Goal: Obtain resource: Download file/media

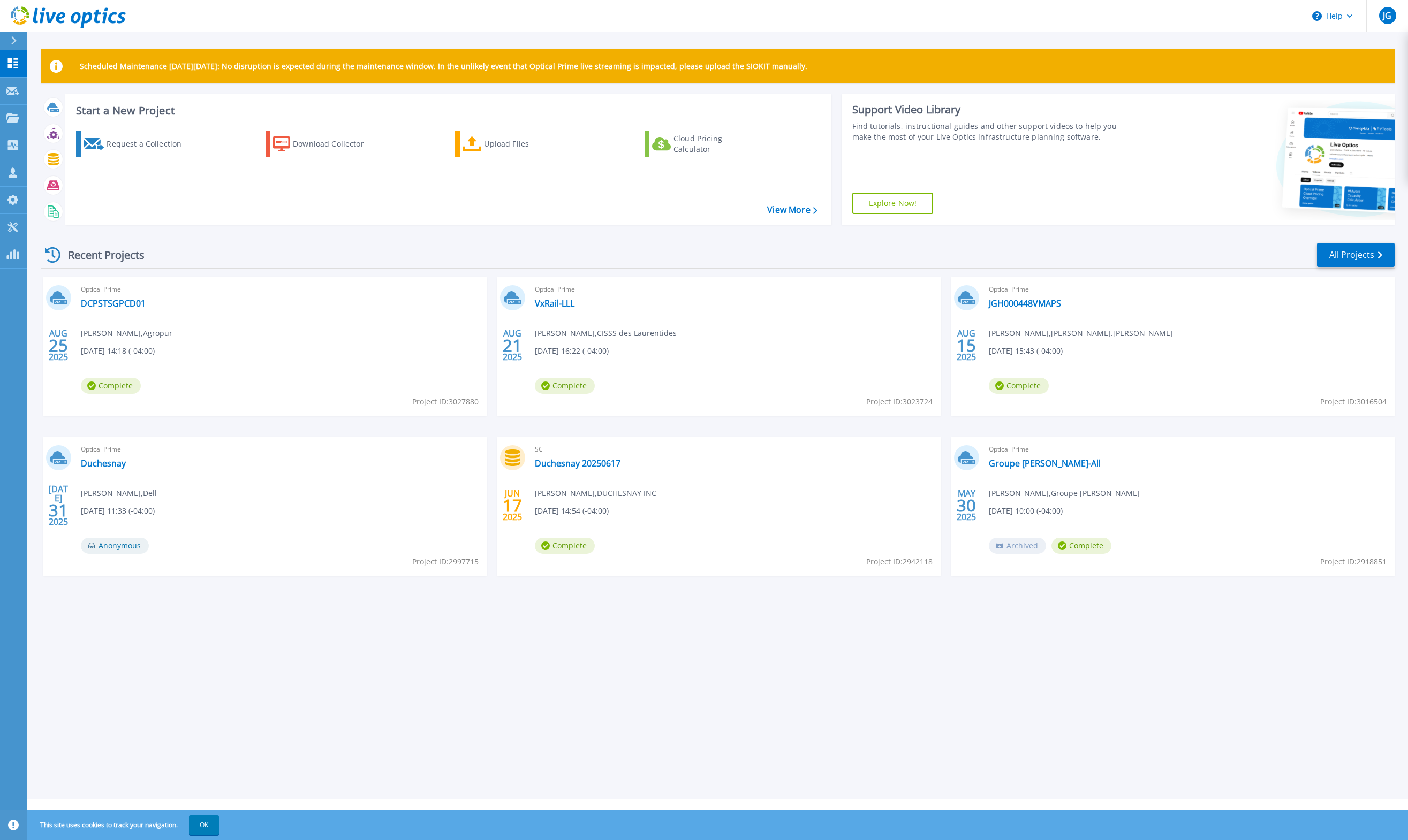
click at [16, 45] on div at bounding box center [18, 41] width 17 height 18
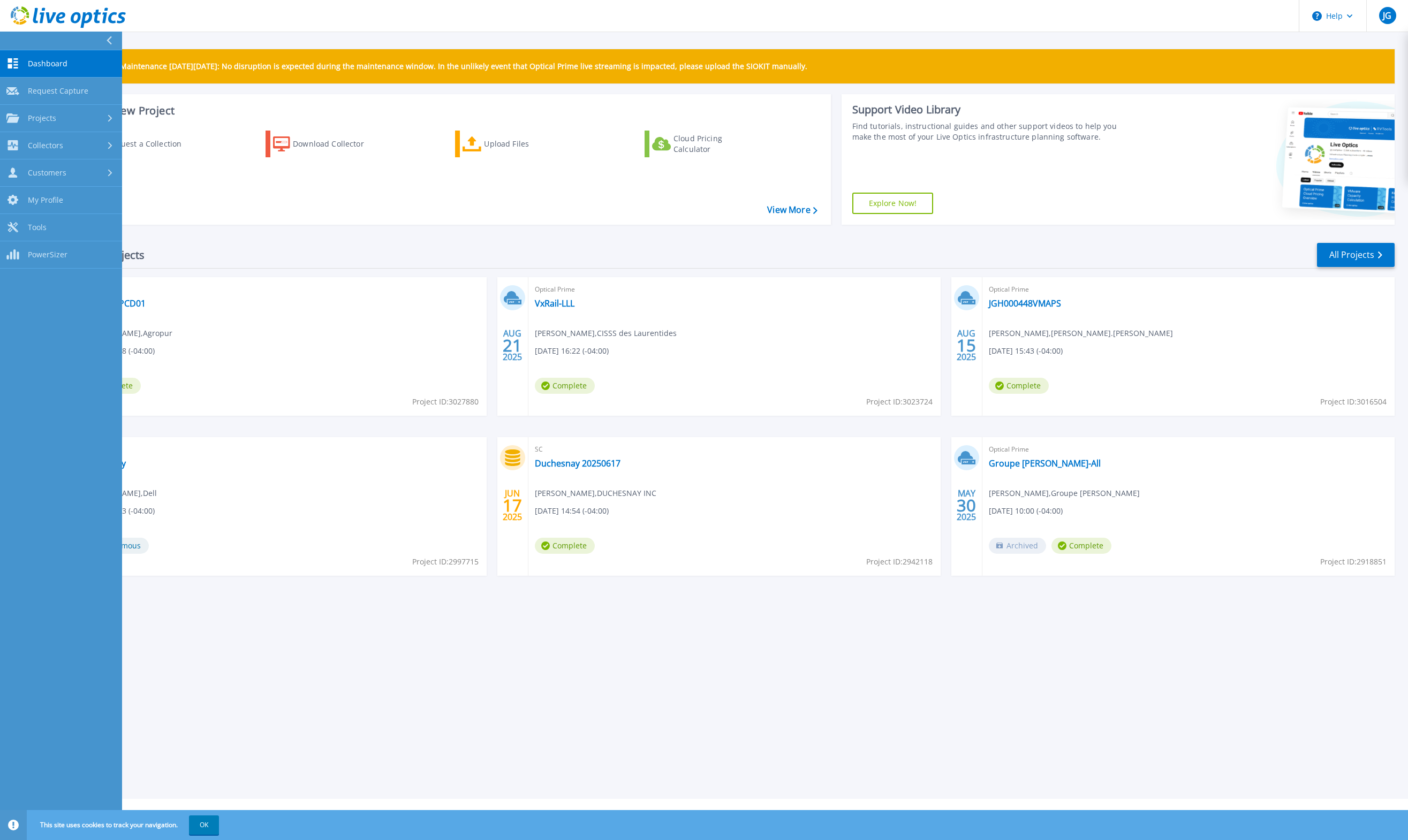
click at [180, 21] on header "Help JG Channel Partner Jimmy Grondin jgrondin@pcdsolutions.com SOLUTIONS PCD I…" at bounding box center [704, 16] width 1408 height 32
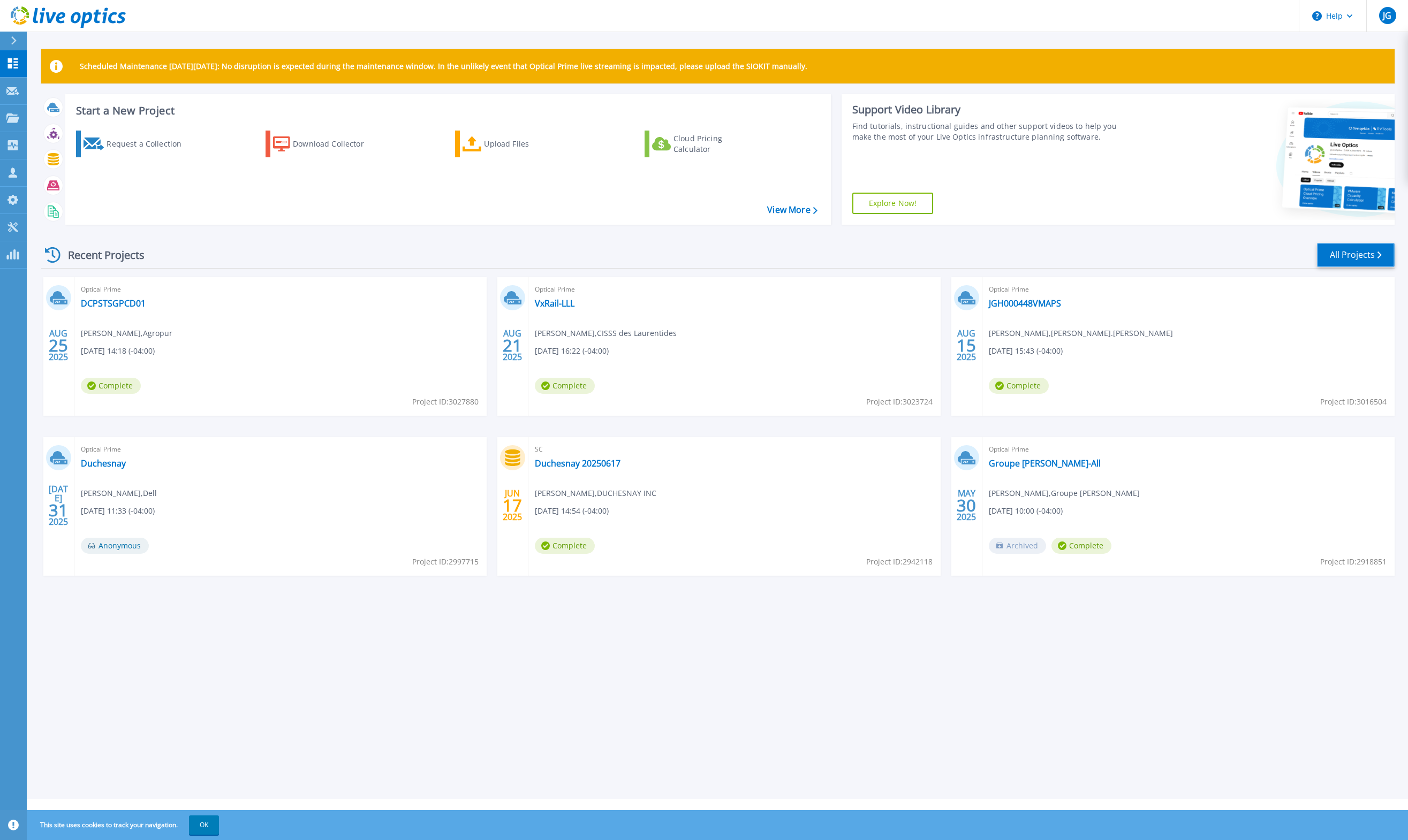
click at [1346, 252] on link "All Projects" at bounding box center [1355, 254] width 77 height 24
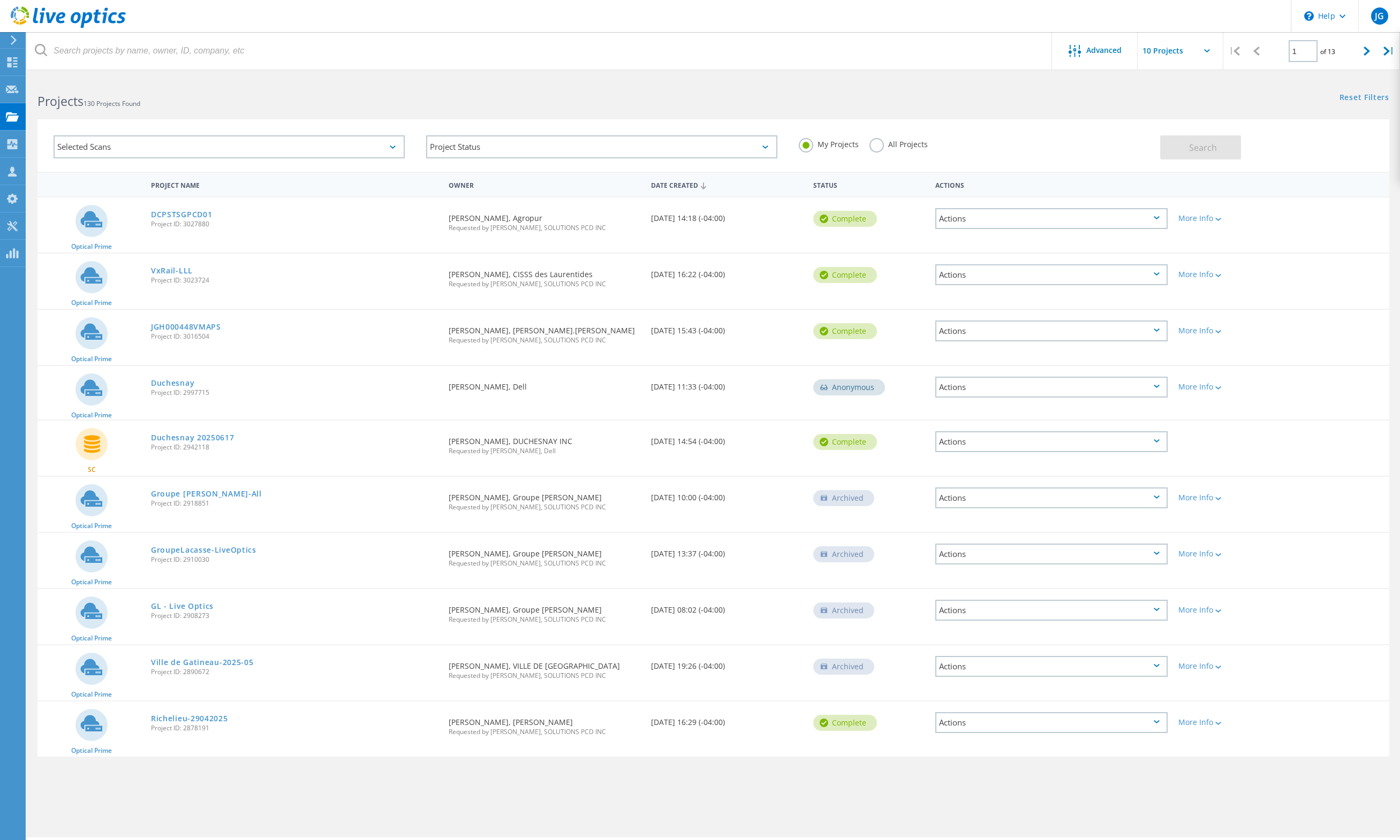
click at [173, 143] on div "Selected Scans" at bounding box center [229, 147] width 351 height 23
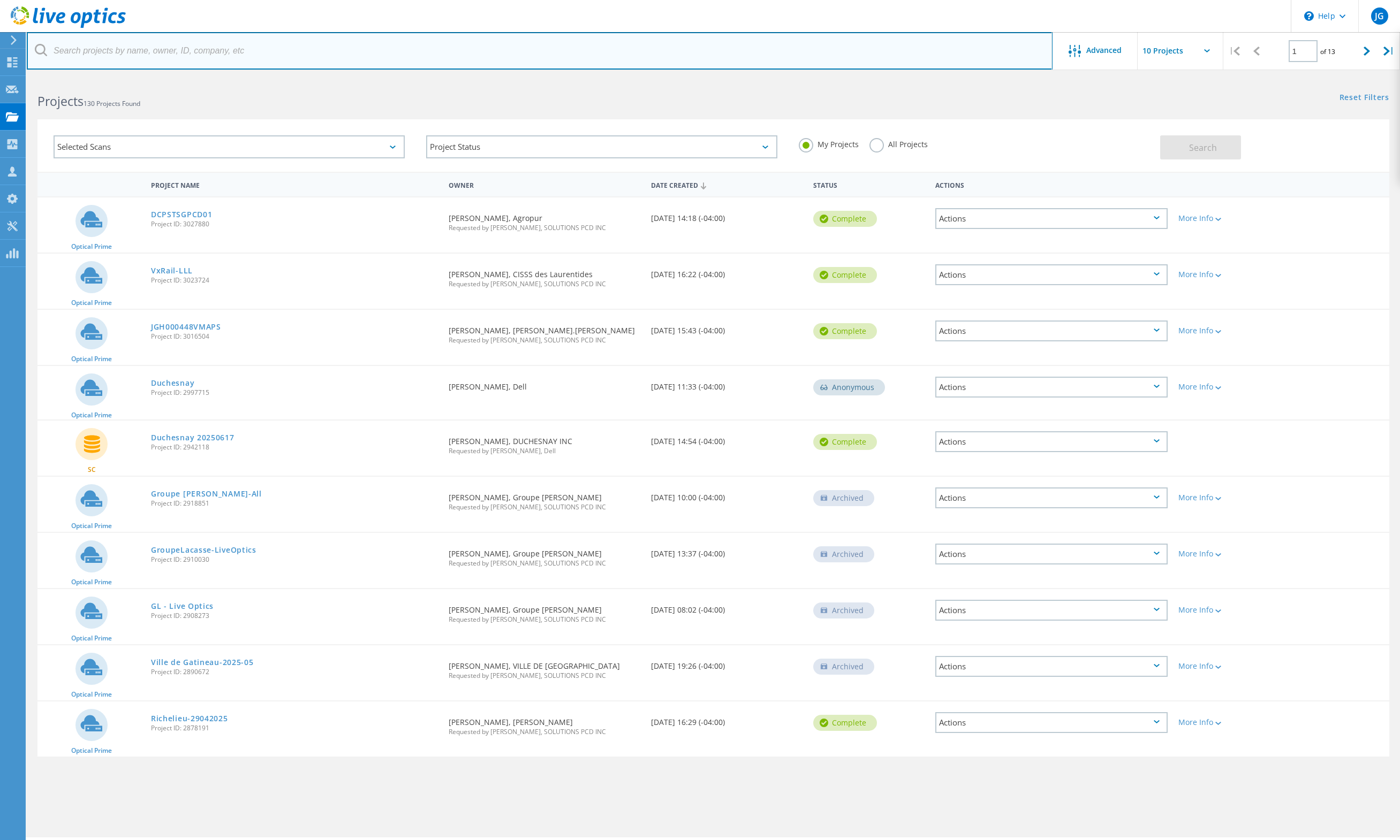
click at [273, 46] on input "text" at bounding box center [540, 50] width 1026 height 37
type input "richelieu"
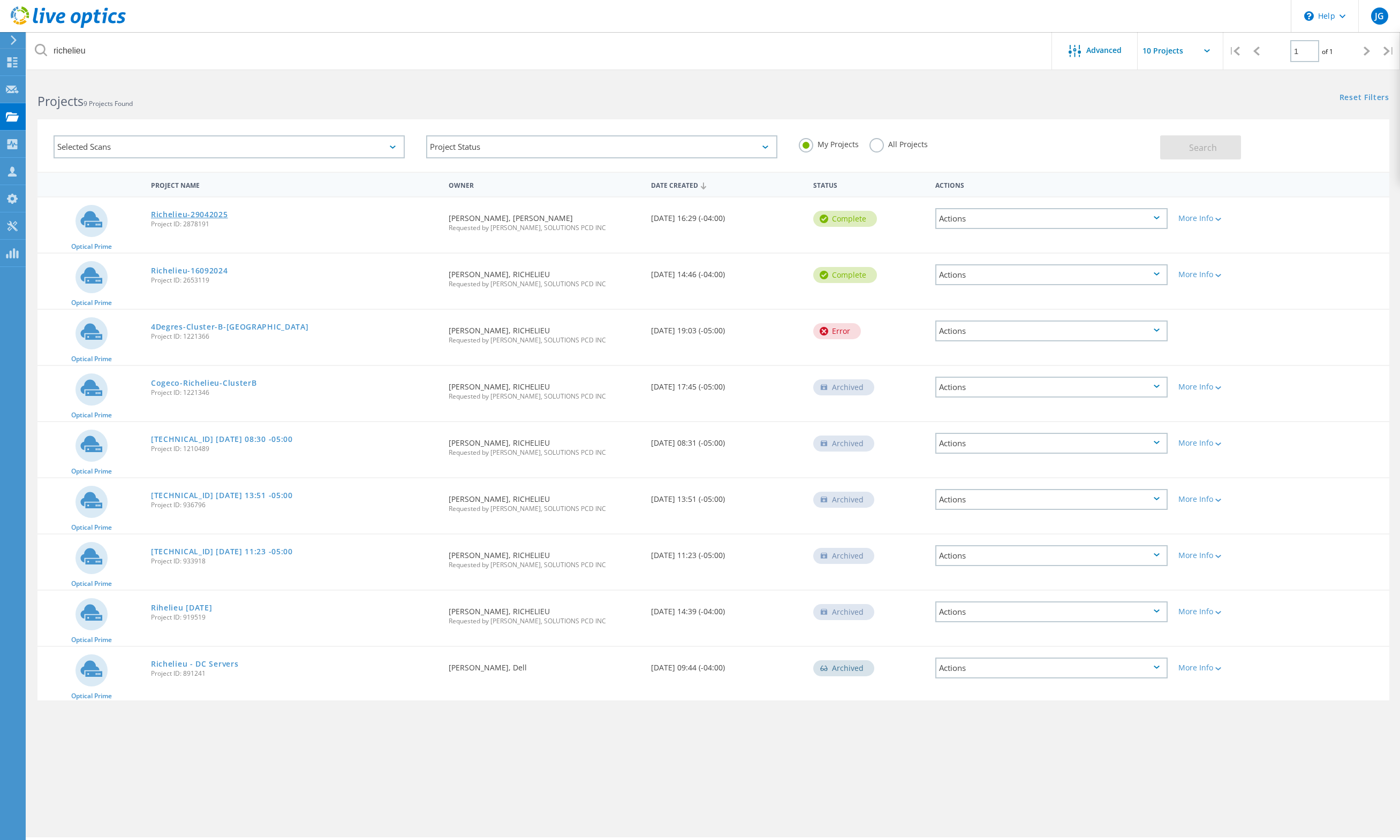
click at [174, 214] on link "Richelieu-29042025" at bounding box center [189, 214] width 77 height 8
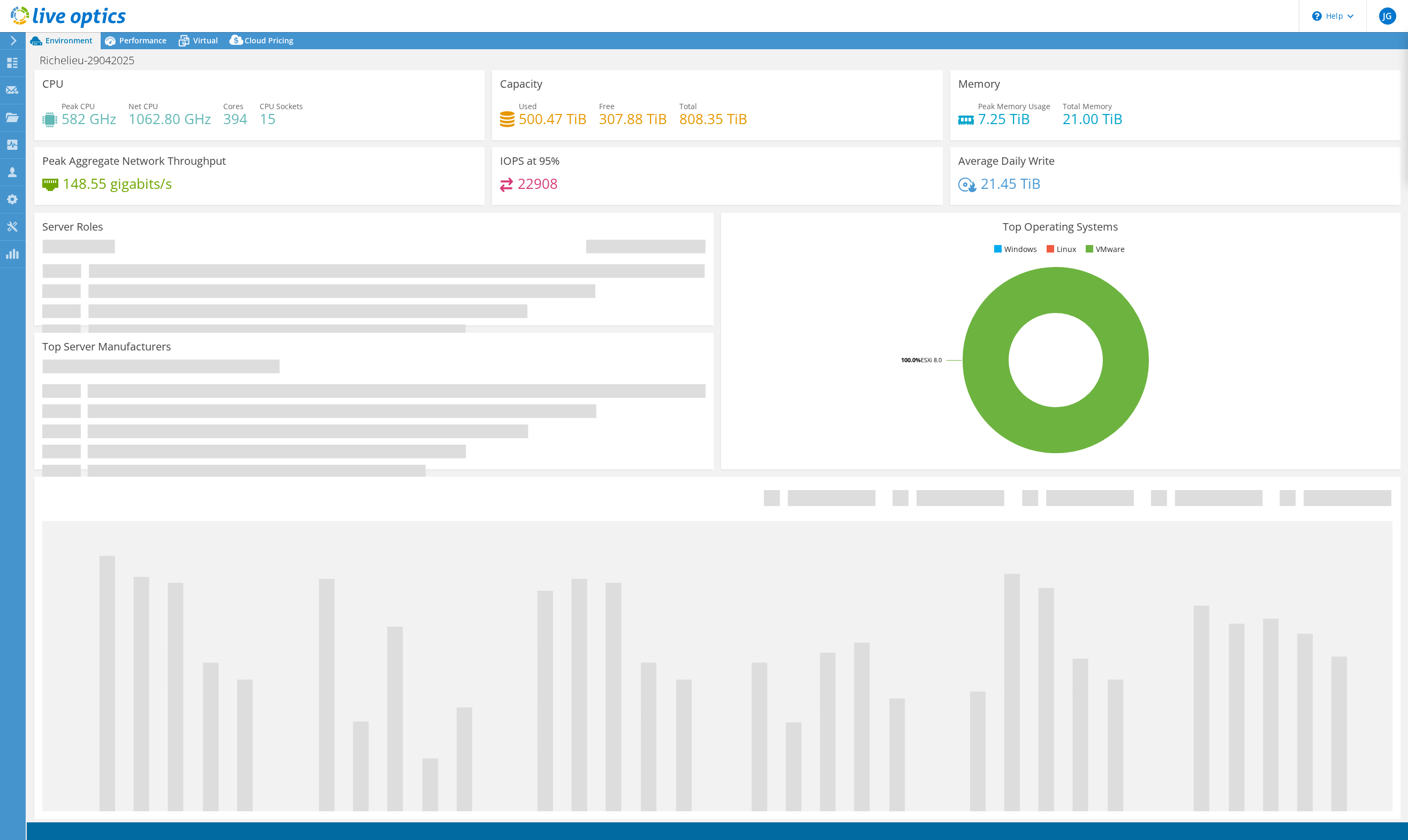
select select "USD"
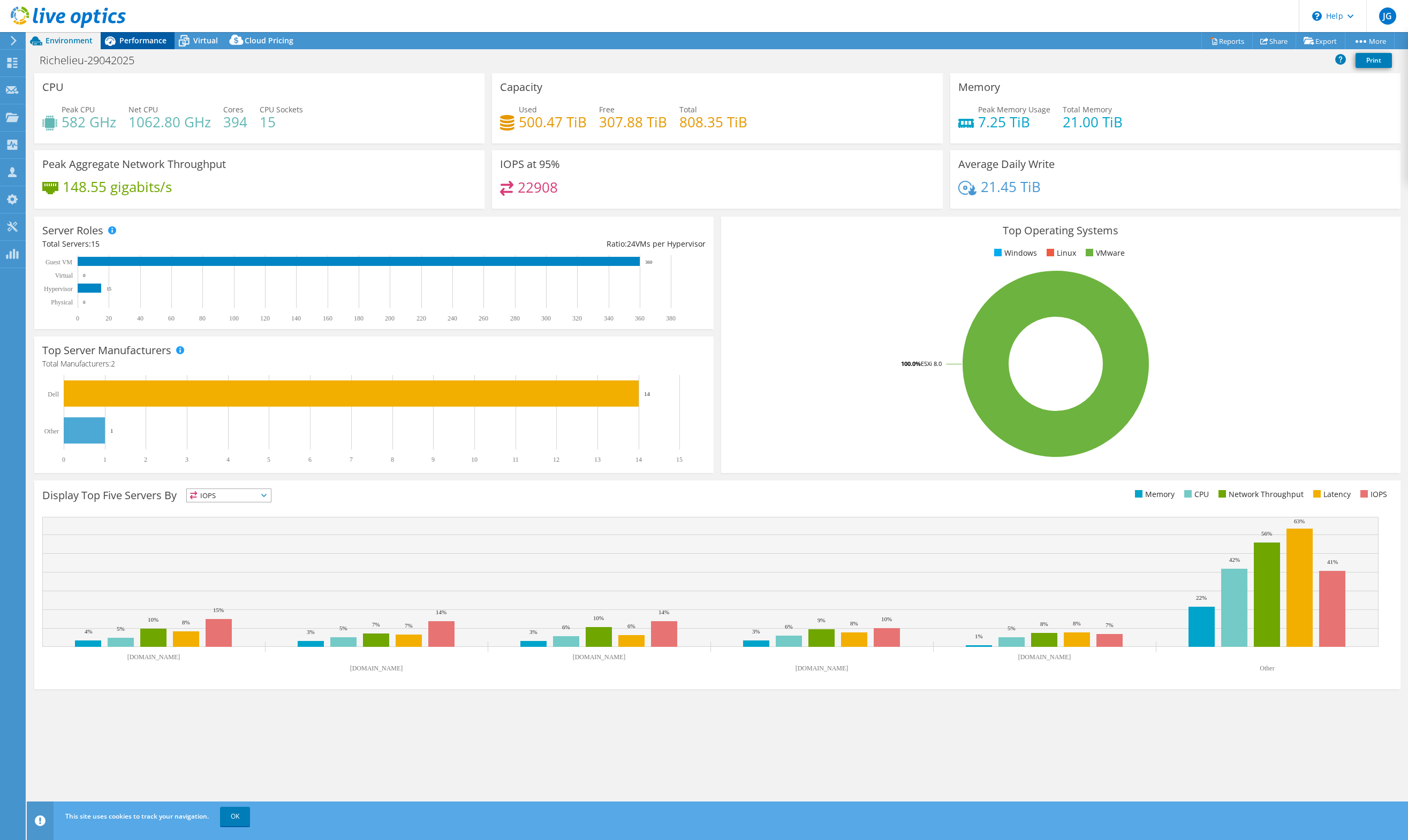
click at [129, 38] on span "Performance" at bounding box center [143, 40] width 47 height 10
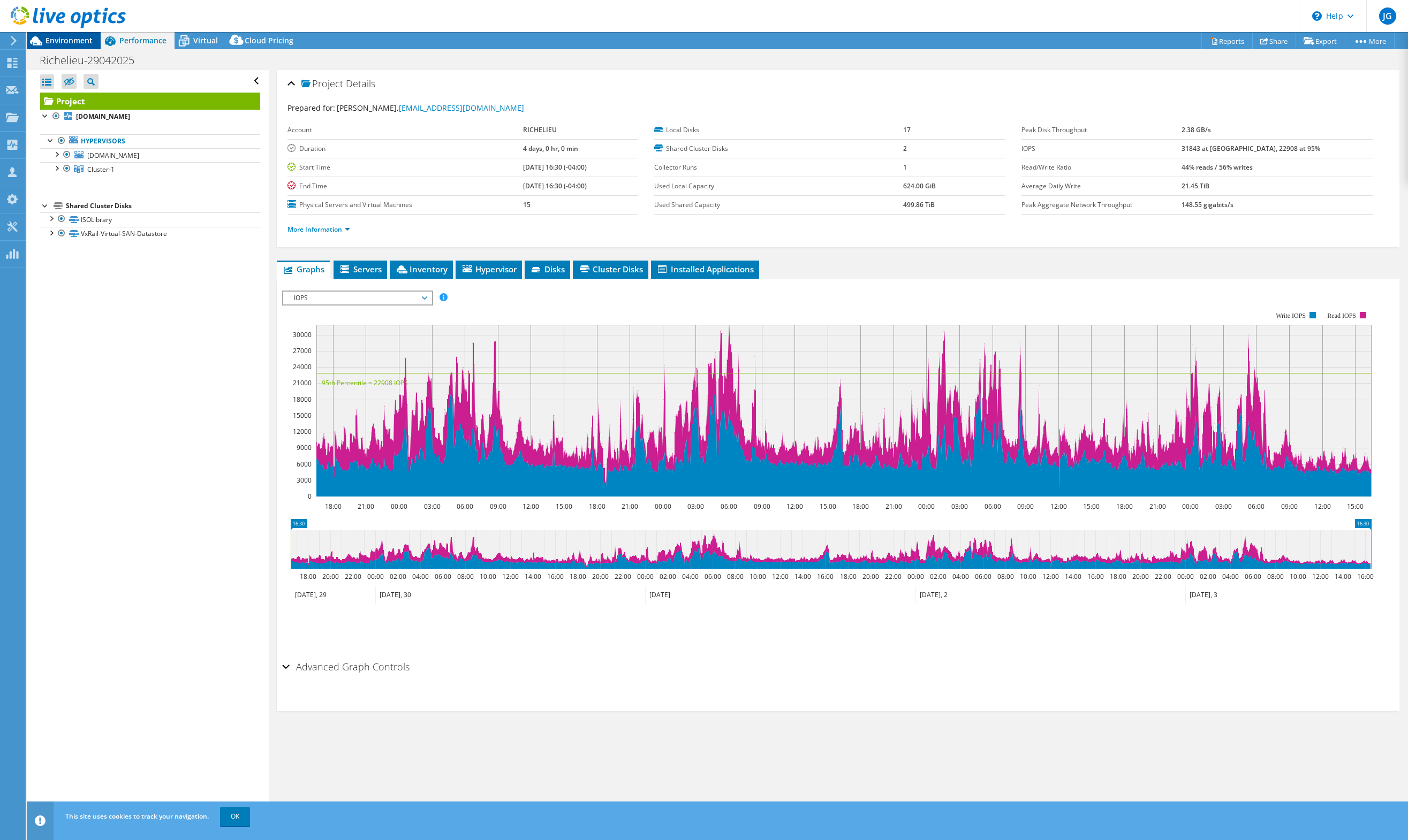
click at [82, 41] on span "Environment" at bounding box center [69, 40] width 47 height 10
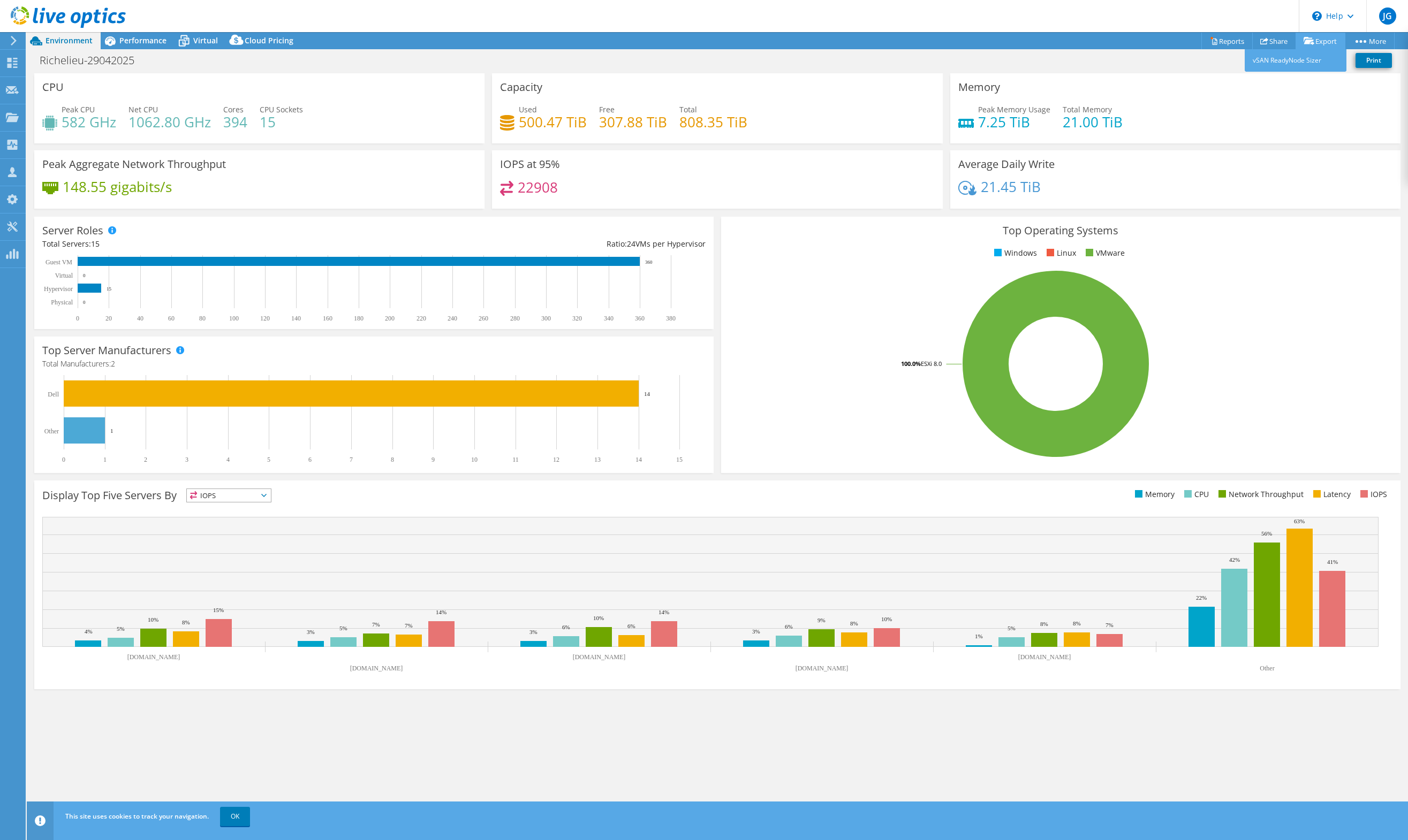
click at [1315, 37] on link "Export" at bounding box center [1320, 41] width 50 height 17
click at [142, 45] on span "Performance" at bounding box center [143, 40] width 47 height 10
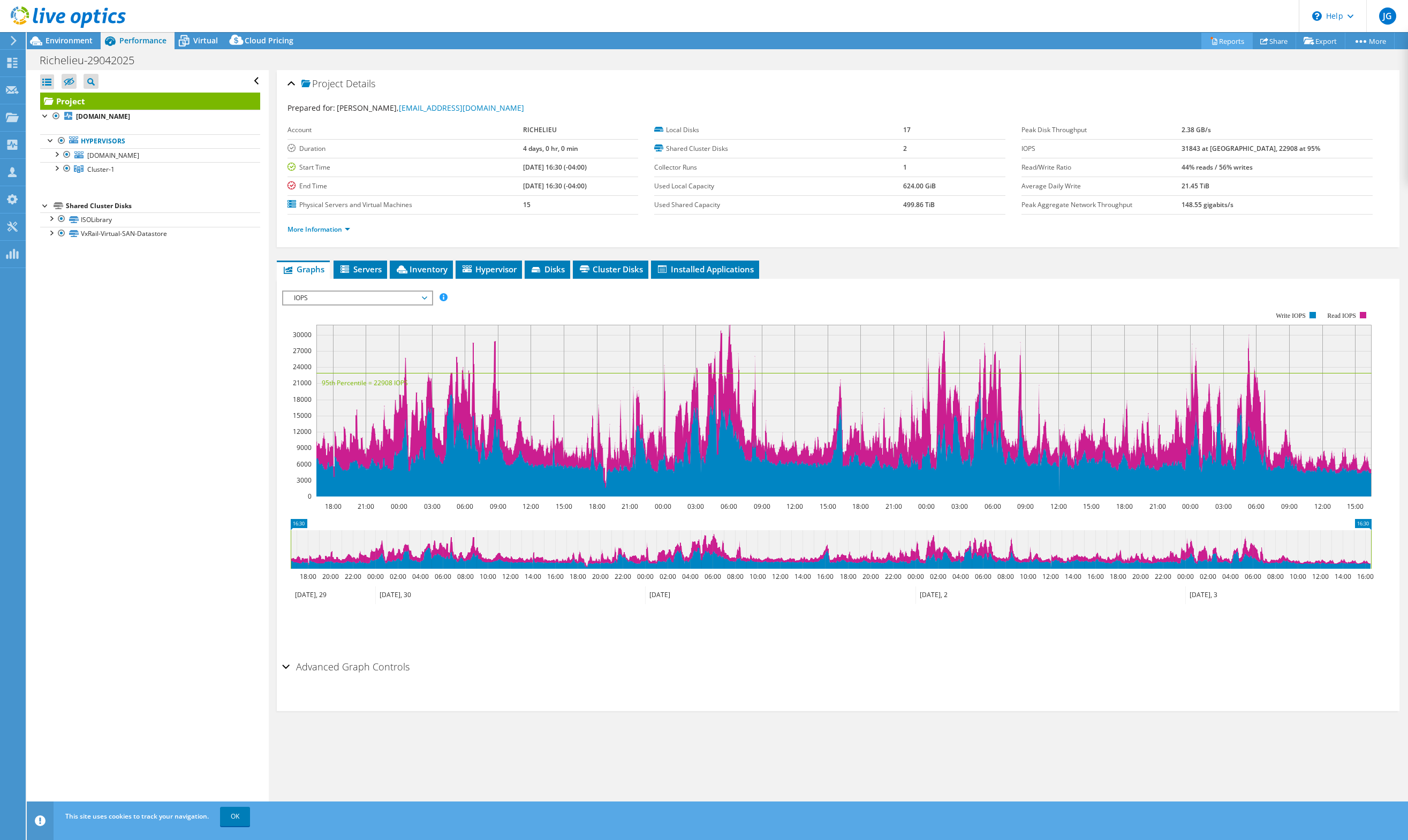
click at [1210, 41] on link "Reports" at bounding box center [1227, 41] width 51 height 17
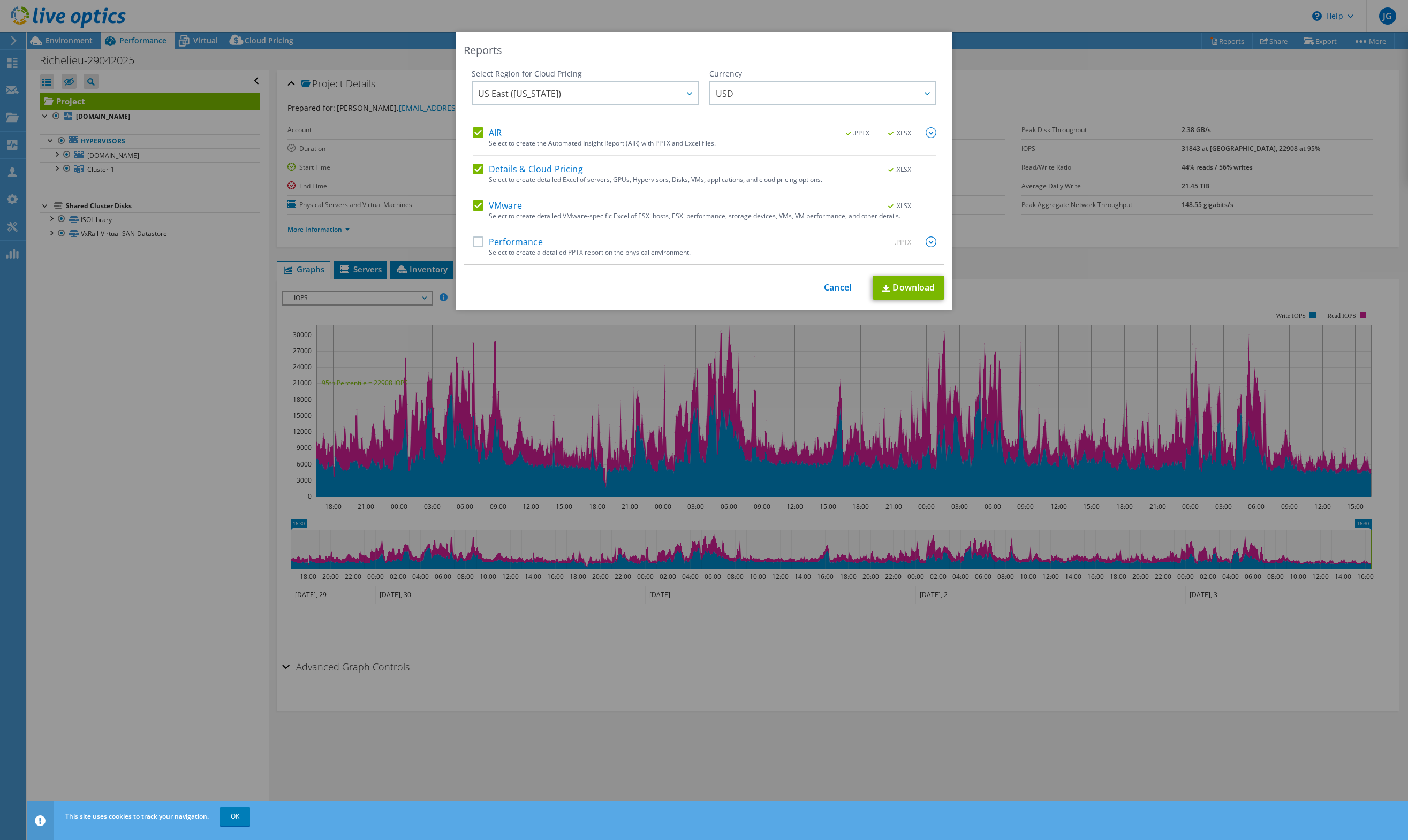
click at [520, 162] on div "AIR .PPTX .XLSX Select to create the Automated Insight Report (AIR) with PPTX a…" at bounding box center [704, 196] width 463 height 137
click at [496, 123] on div "Select Region for Cloud Pricing Asia Pacific ([GEOGRAPHIC_DATA]) [GEOGRAPHIC_DA…" at bounding box center [585, 97] width 227 height 59
click at [494, 129] on label "AIR" at bounding box center [487, 132] width 29 height 10
click at [0, 0] on input "AIR" at bounding box center [0, 0] width 0 height 0
click at [512, 171] on label "Details & Cloud Pricing" at bounding box center [527, 169] width 110 height 10
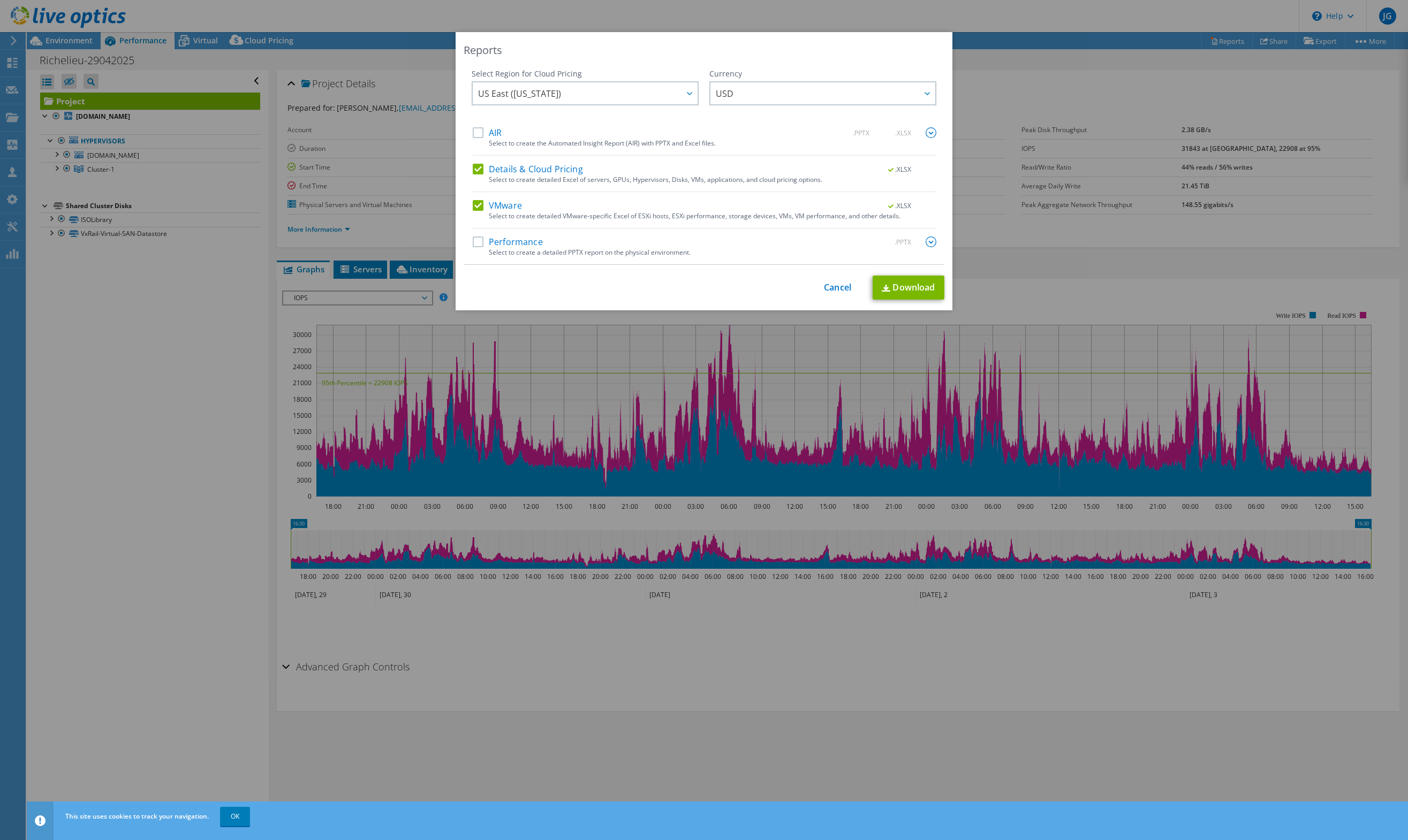
click at [0, 0] on input "Details & Cloud Pricing" at bounding box center [0, 0] width 0 height 0
click at [501, 204] on label "VMware" at bounding box center [497, 205] width 49 height 10
click at [0, 0] on input "VMware" at bounding box center [0, 0] width 0 height 0
click at [514, 239] on label "Performance" at bounding box center [507, 241] width 70 height 10
click at [0, 0] on input "Performance" at bounding box center [0, 0] width 0 height 0
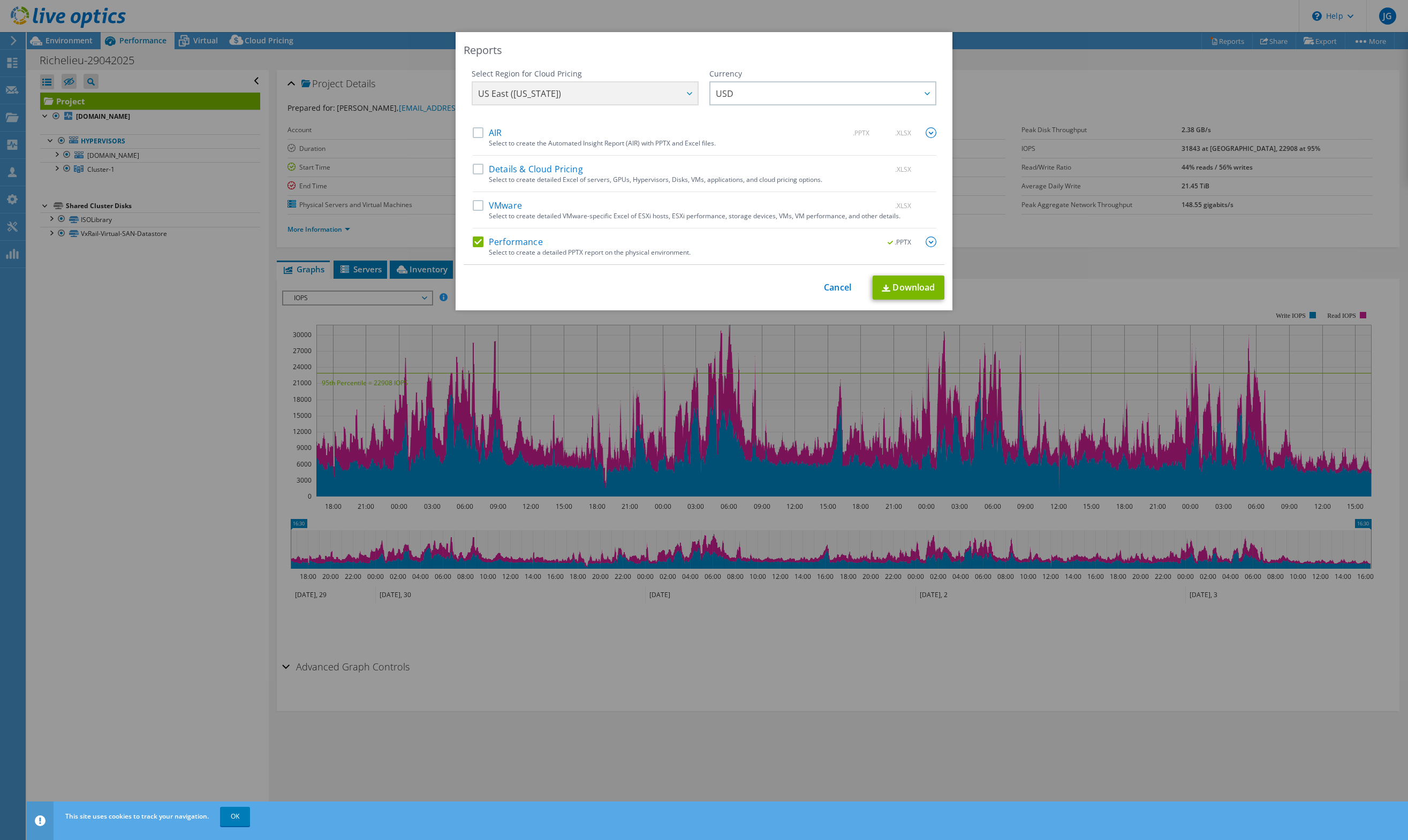
click at [925, 245] on img at bounding box center [930, 241] width 10 height 10
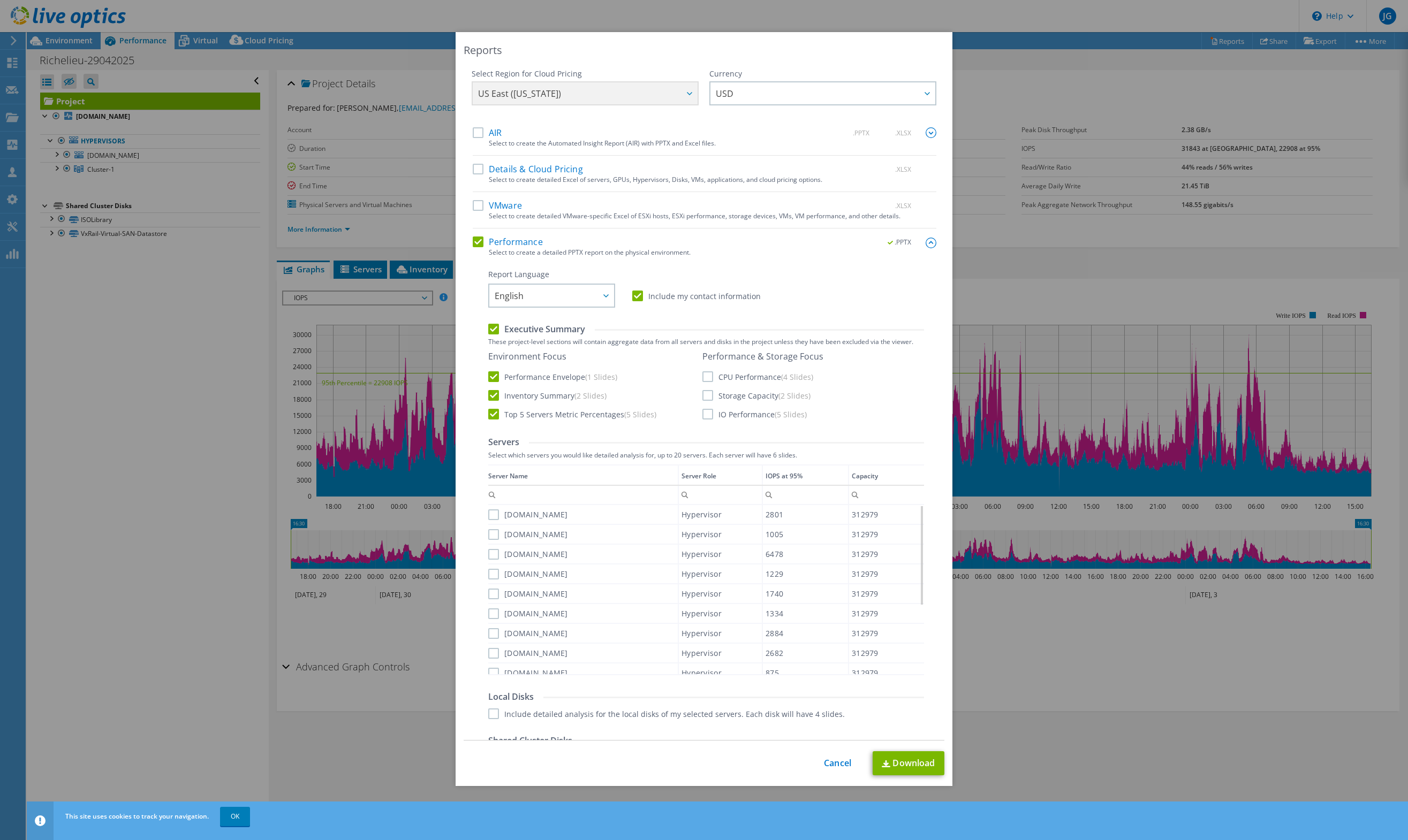
scroll to position [160, 0]
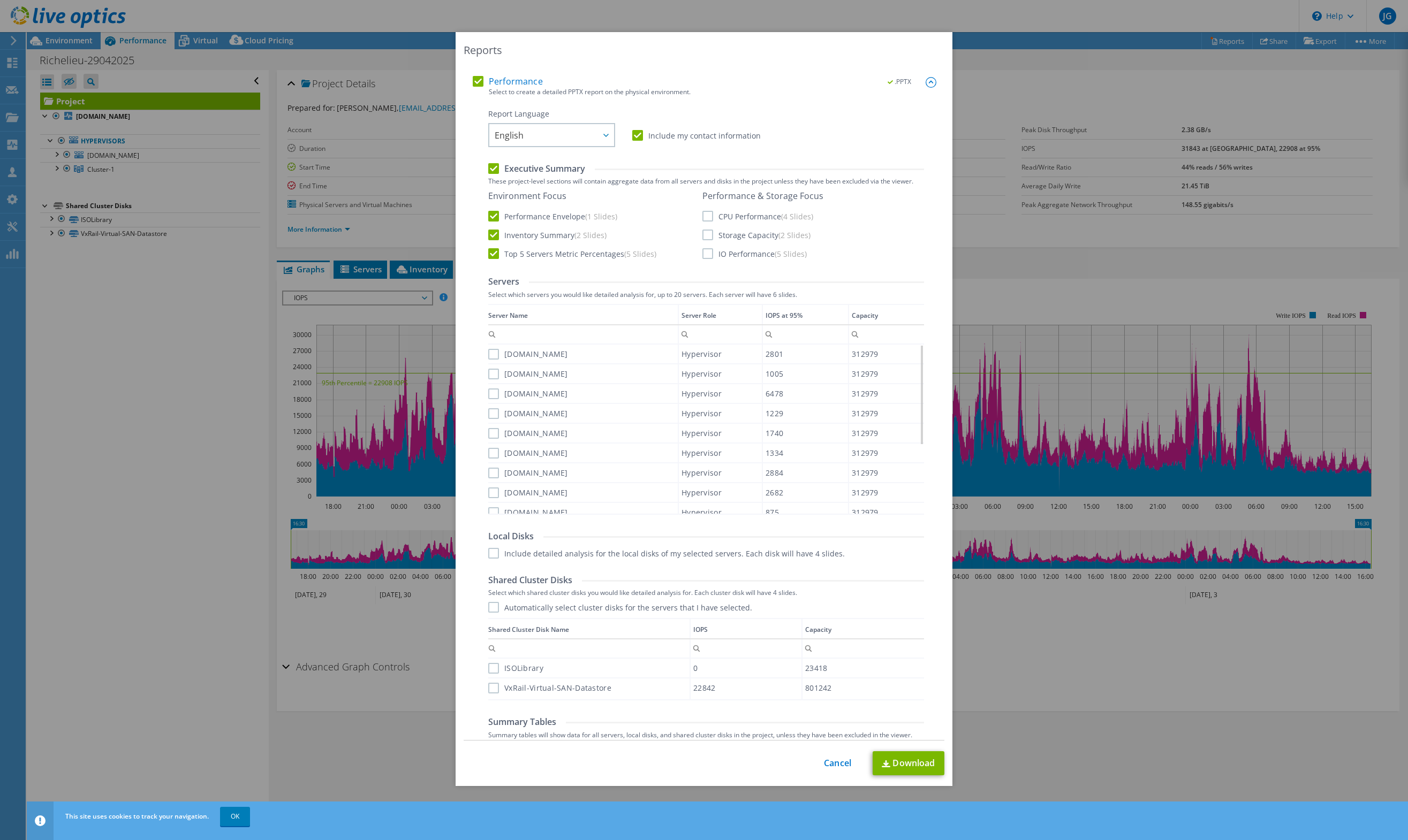
click at [757, 220] on label "CPU Performance (4 Slides)" at bounding box center [757, 216] width 111 height 10
click at [0, 0] on input "CPU Performance (4 Slides)" at bounding box center [0, 0] width 0 height 0
click at [759, 241] on div "Performance & Storage Focus CPU Performance (4 Slides) Storage Capacity (2 Slid…" at bounding box center [762, 225] width 121 height 68
click at [752, 259] on div "Environment Focus Performance Envelope (1 Slides) Inventory Summary (2 Slides) …" at bounding box center [706, 225] width 436 height 70
click at [719, 236] on label "Storage Capacity (2 Slides)" at bounding box center [756, 234] width 108 height 10
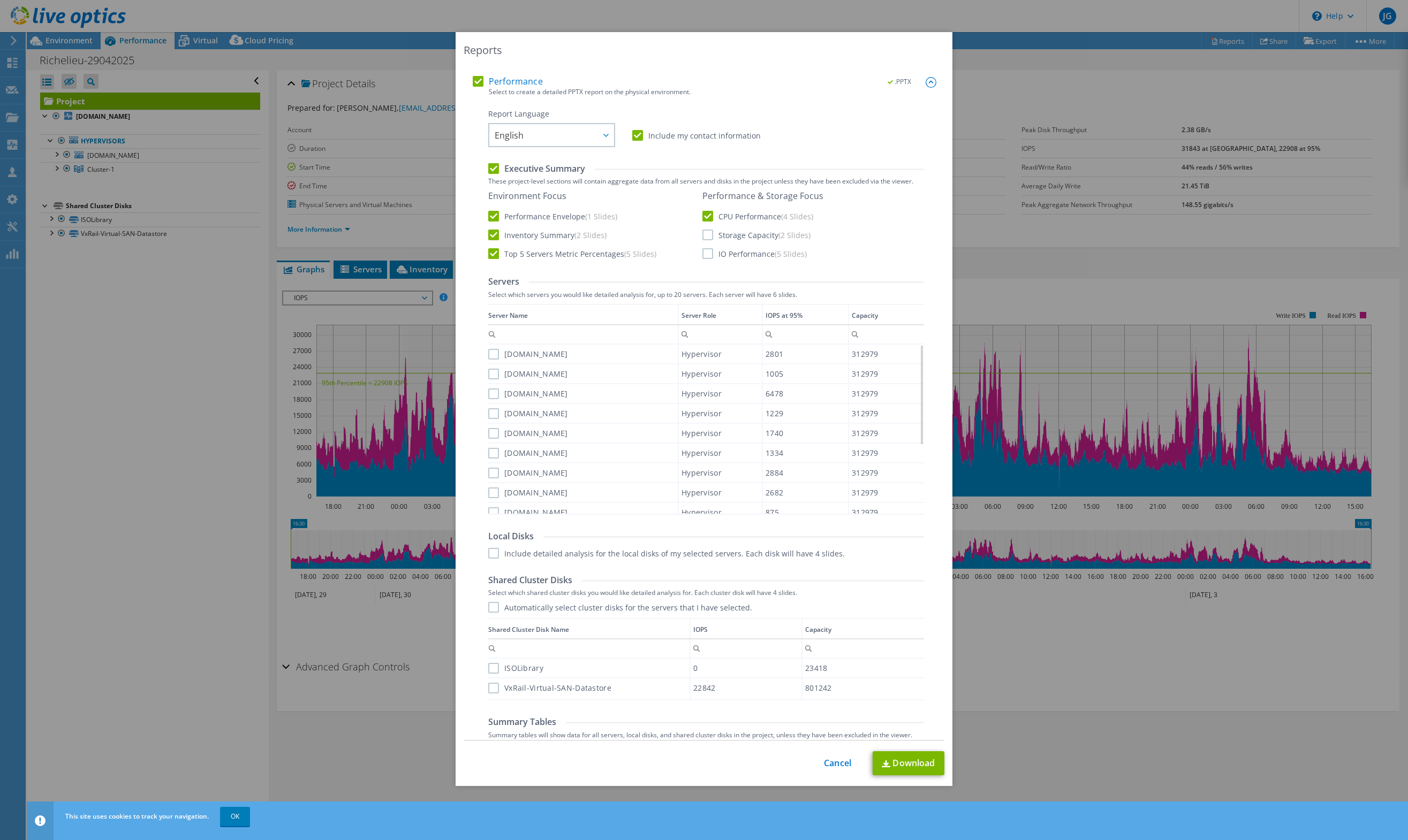
click at [0, 0] on input "Storage Capacity (2 Slides)" at bounding box center [0, 0] width 0 height 0
click at [716, 253] on label "IO Performance (5 Slides)" at bounding box center [754, 253] width 104 height 10
click at [0, 0] on input "IO Performance (5 Slides)" at bounding box center [0, 0] width 0 height 0
click at [615, 552] on label "Include detailed analysis for the local disks of my selected servers. Each disk…" at bounding box center [666, 553] width 356 height 10
click at [0, 0] on input "Include detailed analysis for the local disks of my selected servers. Each disk…" at bounding box center [0, 0] width 0 height 0
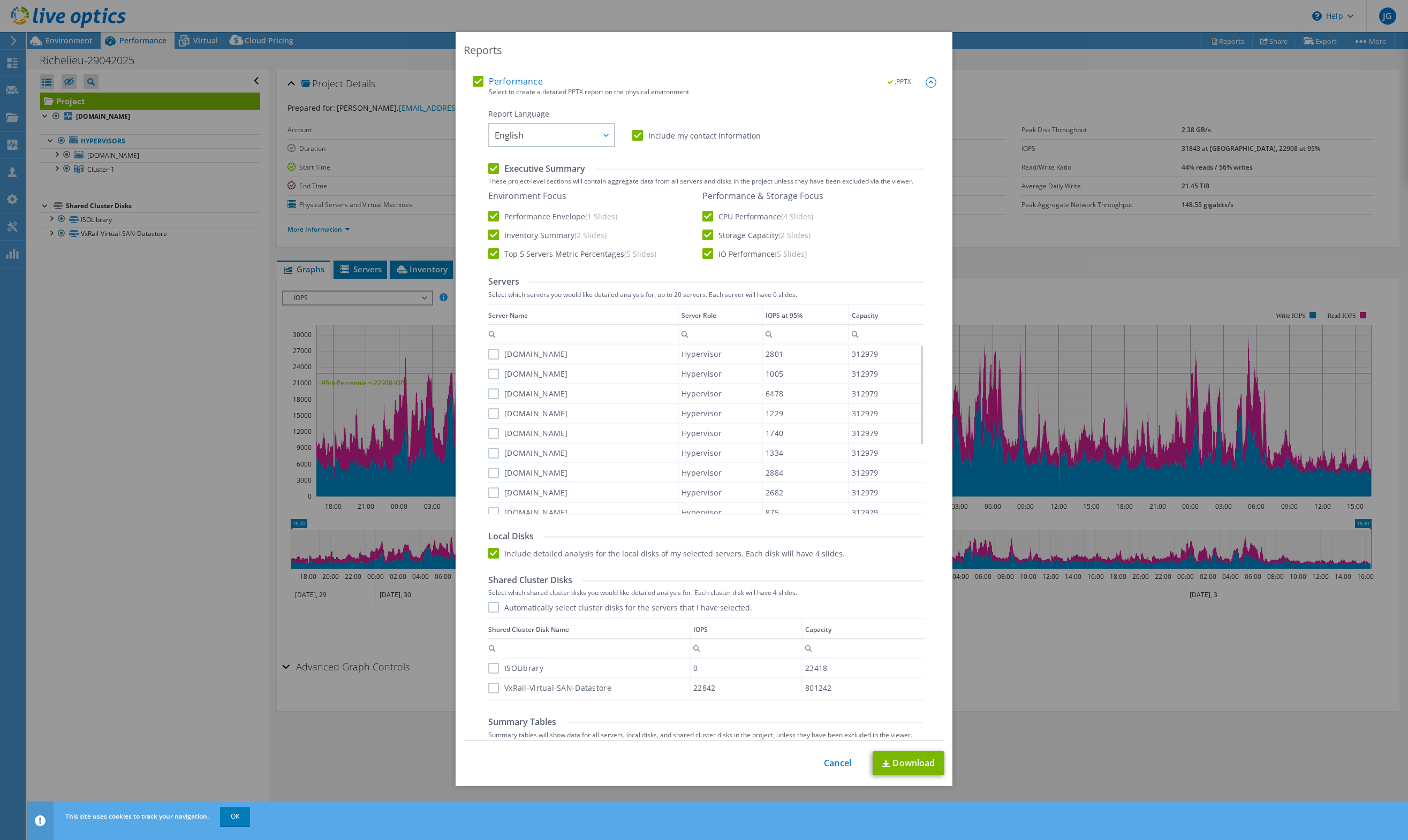
click at [688, 607] on label "Automatically select cluster disks for the servers that I have selected." at bounding box center [620, 607] width 264 height 10
click at [0, 0] on input "Automatically select cluster disks for the servers that I have selected." at bounding box center [0, 0] width 0 height 0
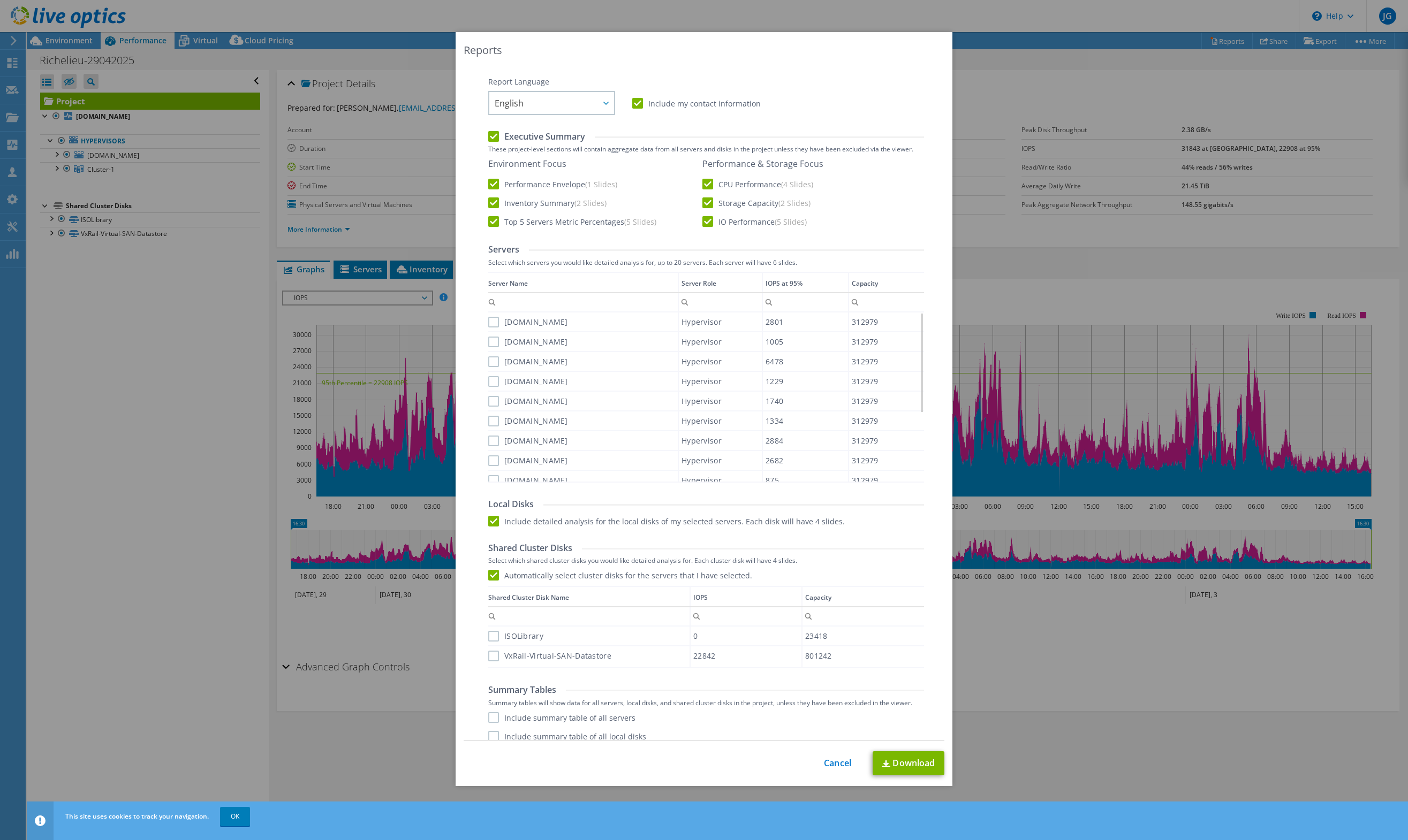
scroll to position [221, 0]
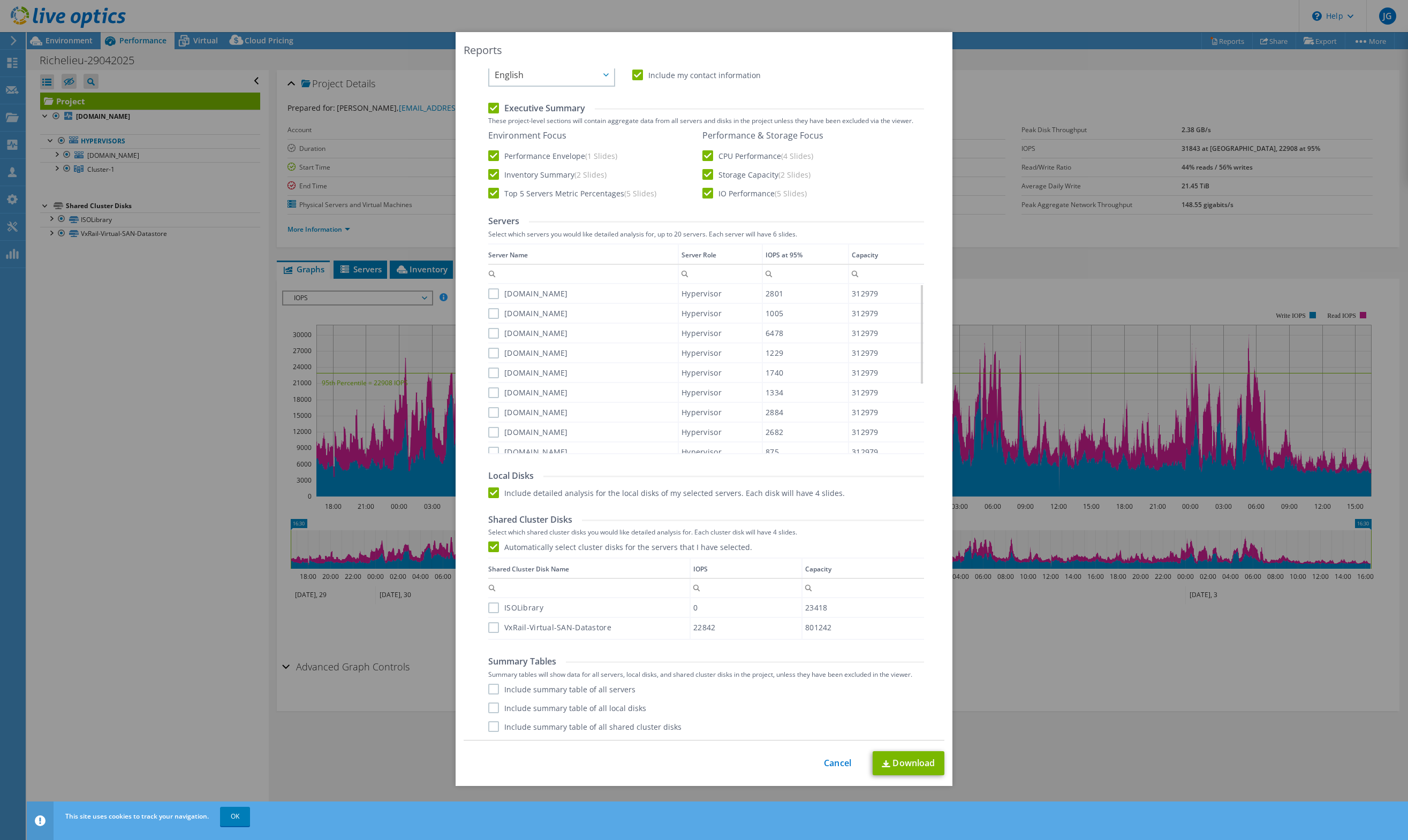
click at [566, 629] on label "VxRail-Virtual-SAN-Datastore" at bounding box center [550, 627] width 123 height 10
click at [0, 0] on input "VxRail-Virtual-SAN-Datastore" at bounding box center [0, 0] width 0 height 0
click at [578, 687] on label "Include summary table of all servers" at bounding box center [562, 689] width 147 height 10
click at [0, 0] on input "Include summary table of all servers" at bounding box center [0, 0] width 0 height 0
click at [619, 705] on label "Include summary table of all local disks" at bounding box center [567, 707] width 158 height 10
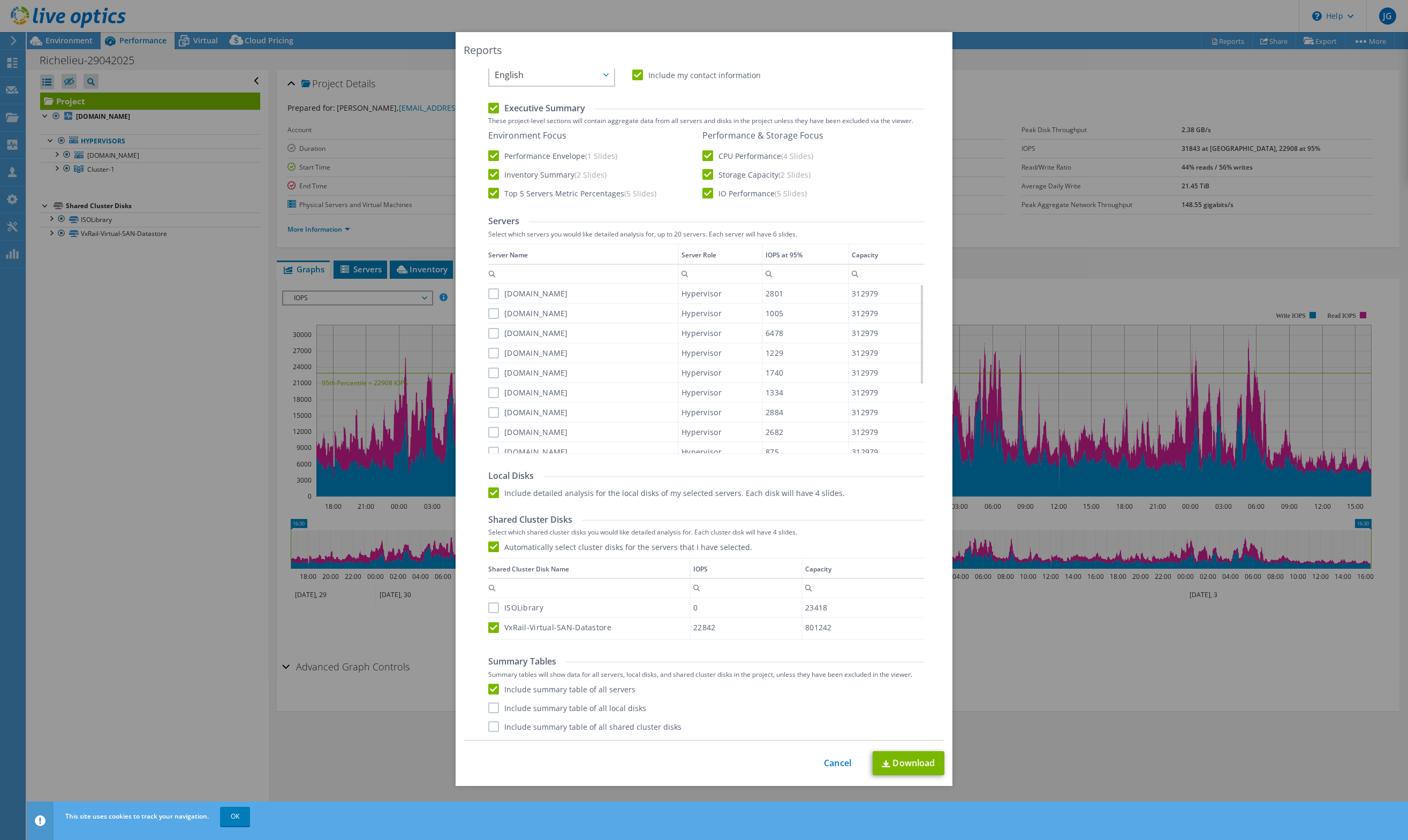
click at [0, 0] on input "Include summary table of all local disks" at bounding box center [0, 0] width 0 height 0
click at [656, 731] on label "Include summary table of all shared cluster disks" at bounding box center [584, 726] width 193 height 10
click at [0, 0] on input "Include summary table of all shared cluster disks" at bounding box center [0, 0] width 0 height 0
click at [492, 609] on label "ISOLibrary" at bounding box center [516, 607] width 55 height 10
click at [0, 0] on input "ISOLibrary" at bounding box center [0, 0] width 0 height 0
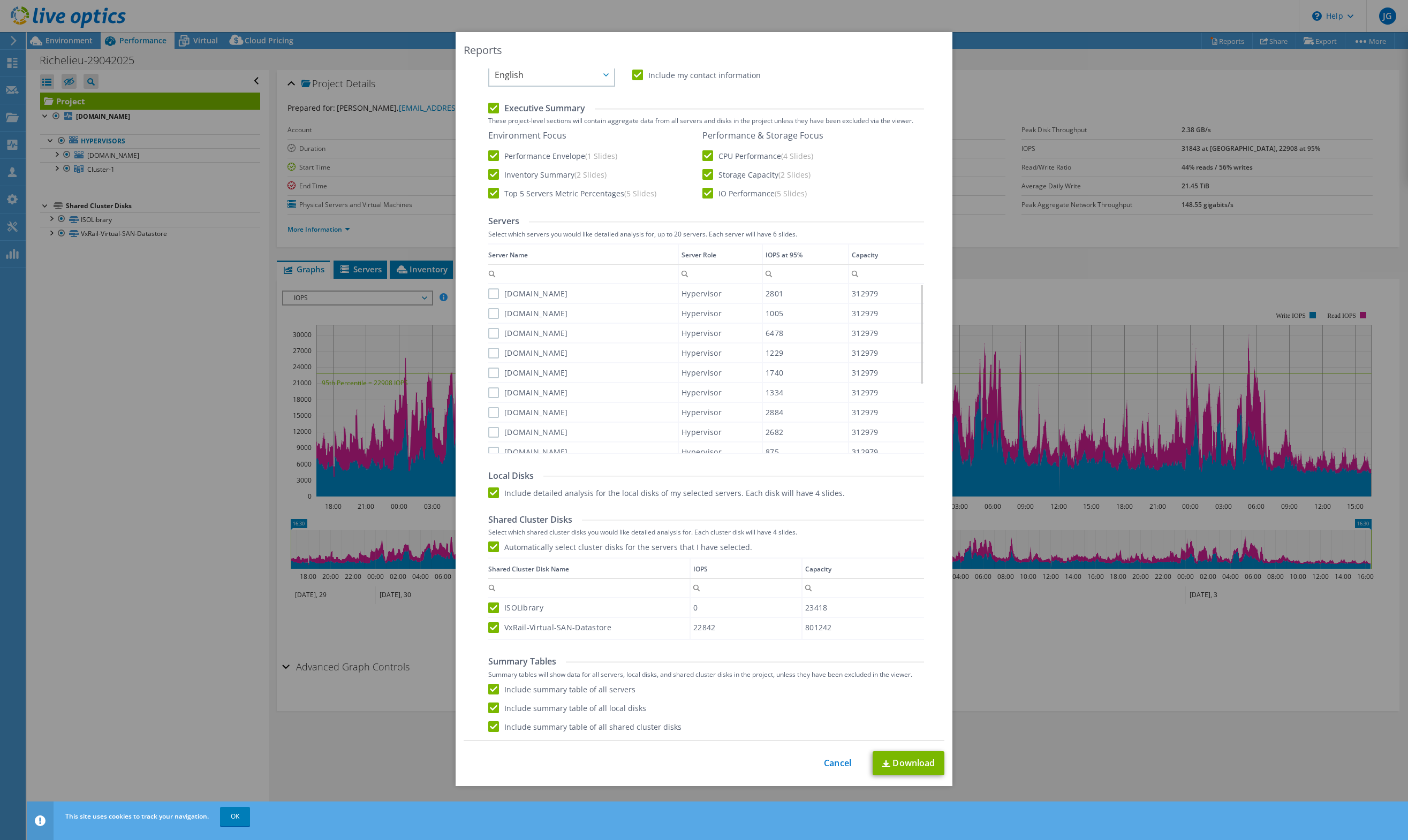
click at [499, 608] on label "ISOLibrary" at bounding box center [516, 607] width 55 height 10
click at [0, 0] on input "ISOLibrary" at bounding box center [0, 0] width 0 height 0
click at [524, 612] on label "ISOLibrary" at bounding box center [516, 607] width 55 height 10
click at [0, 0] on input "ISOLibrary" at bounding box center [0, 0] width 0 height 0
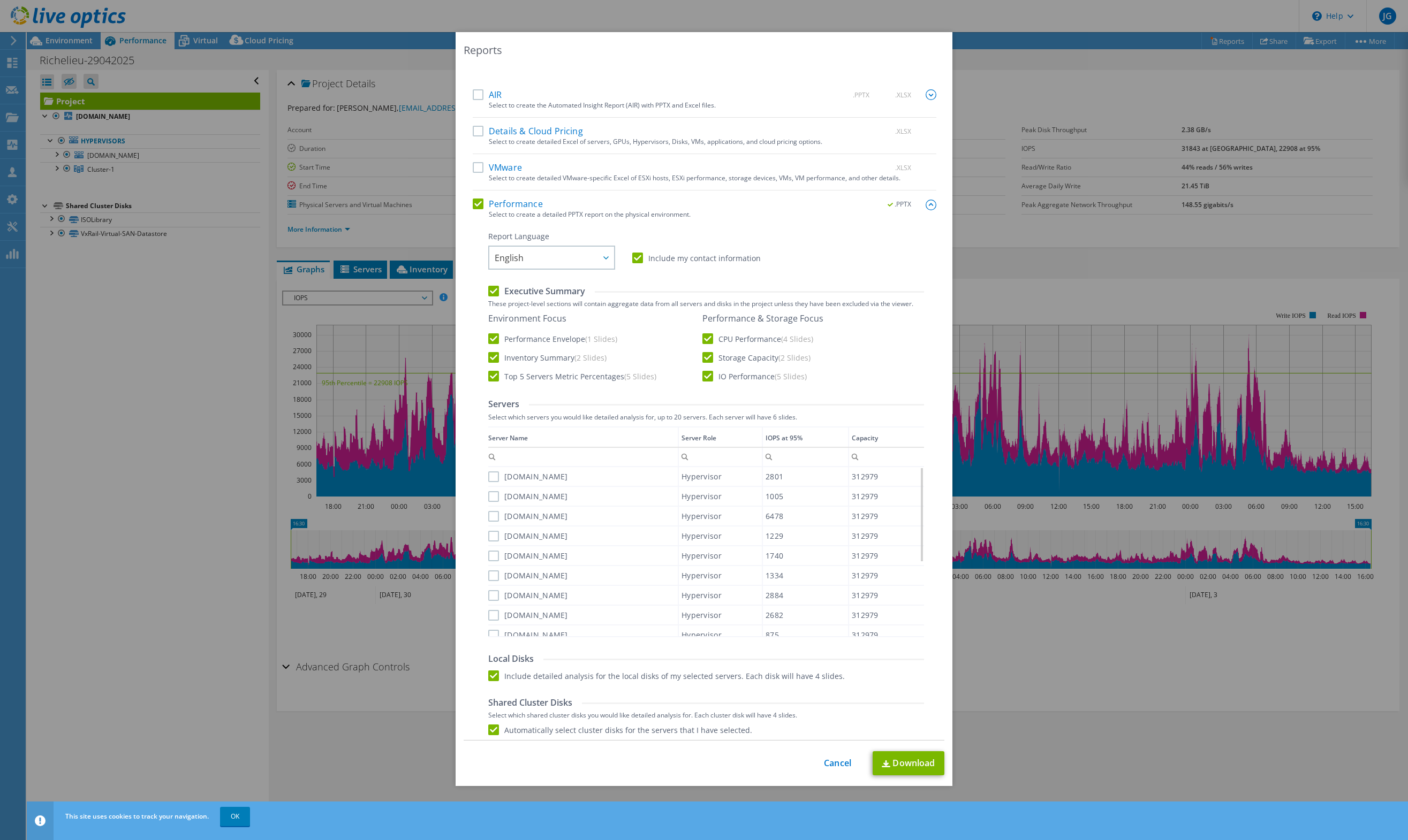
scroll to position [0, 0]
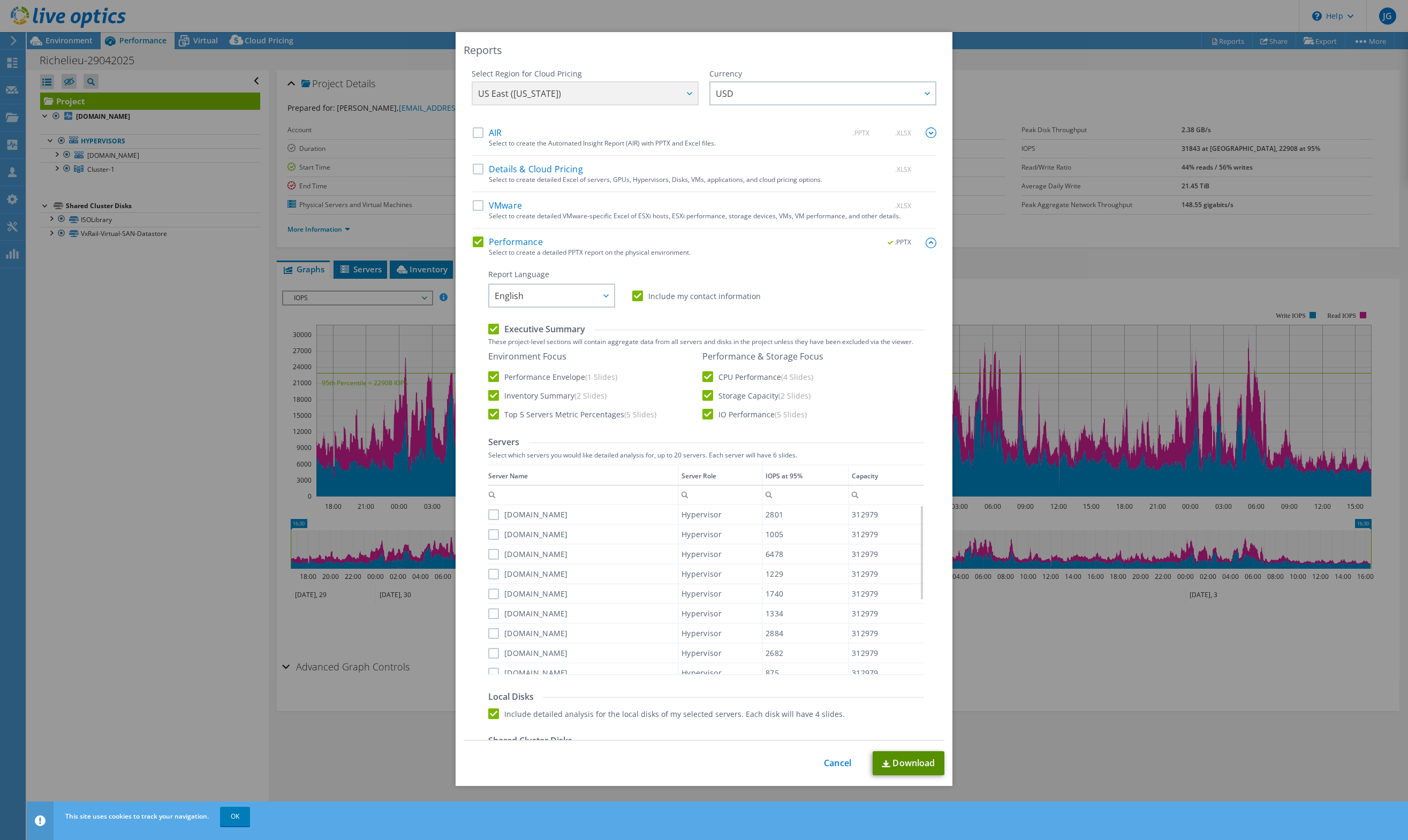
click at [911, 763] on link "Download" at bounding box center [909, 763] width 72 height 24
click at [696, 723] on div "Report Language English Deutsch Español Français Italiano Polski Português Русс…" at bounding box center [706, 610] width 436 height 684
drag, startPoint x: 825, startPoint y: 763, endPoint x: 844, endPoint y: 678, distance: 87.1
click at [825, 763] on link "Cancel" at bounding box center [837, 763] width 27 height 10
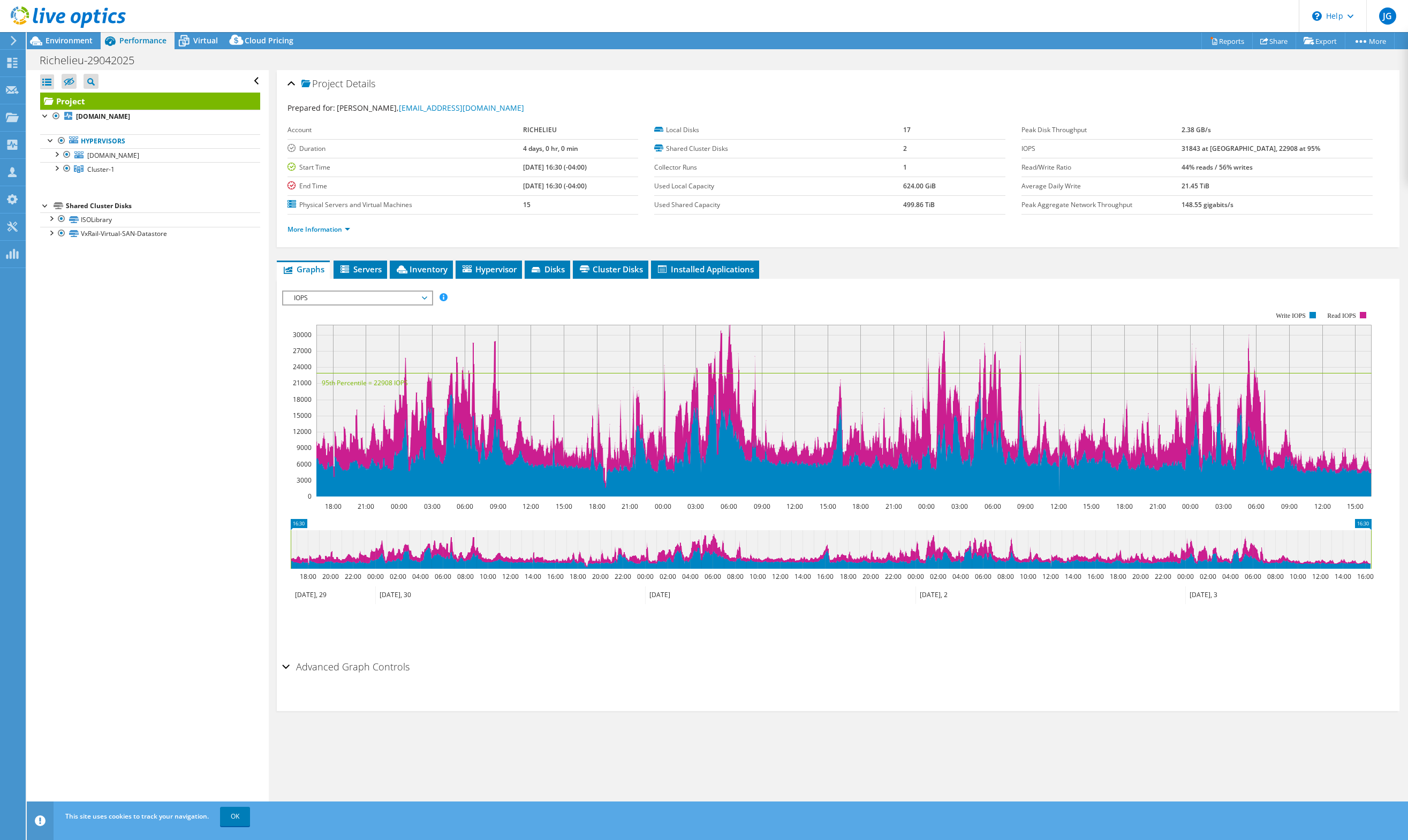
click at [389, 299] on span "IOPS" at bounding box center [357, 298] width 138 height 13
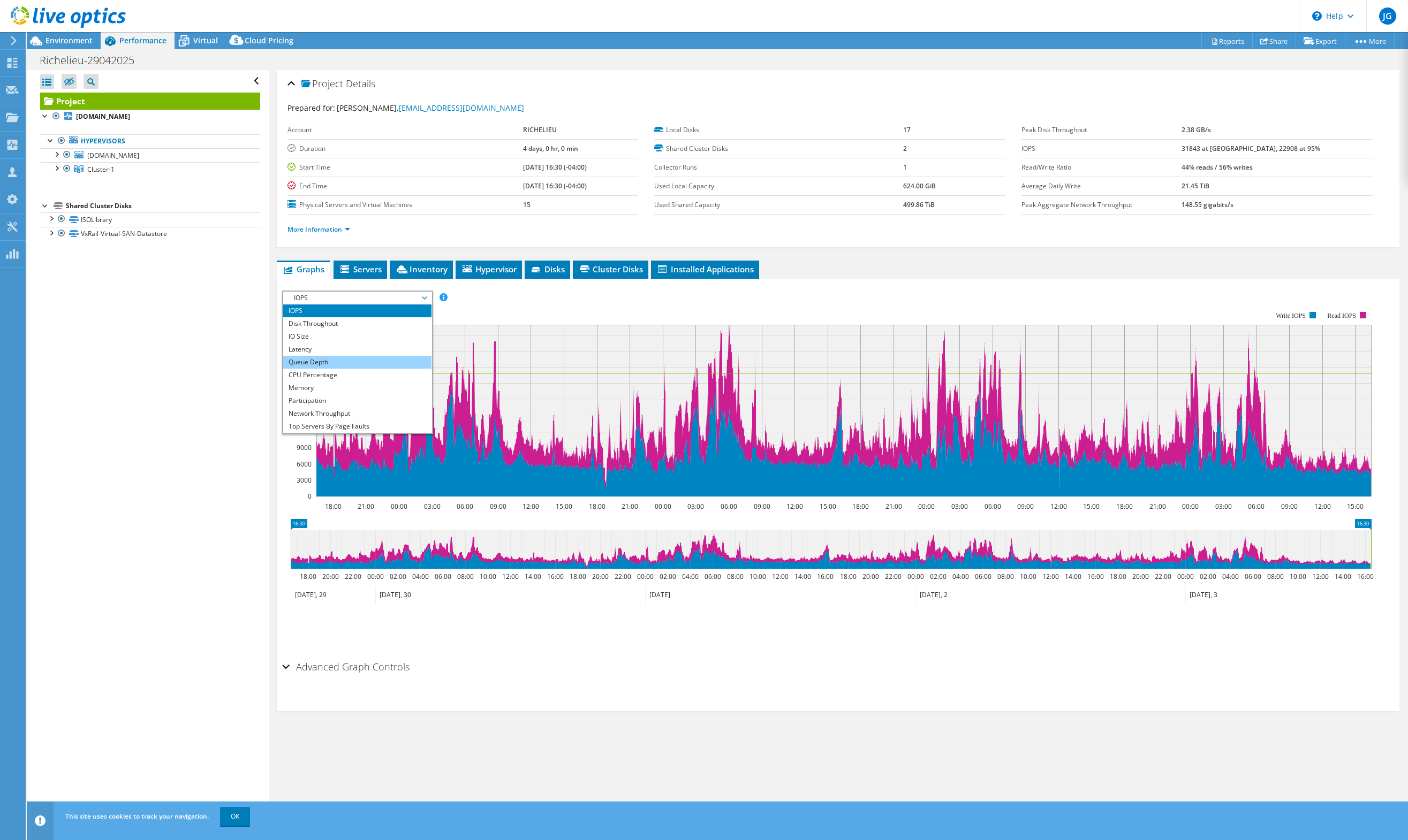
click at [367, 361] on li "Queue Depth" at bounding box center [357, 362] width 148 height 13
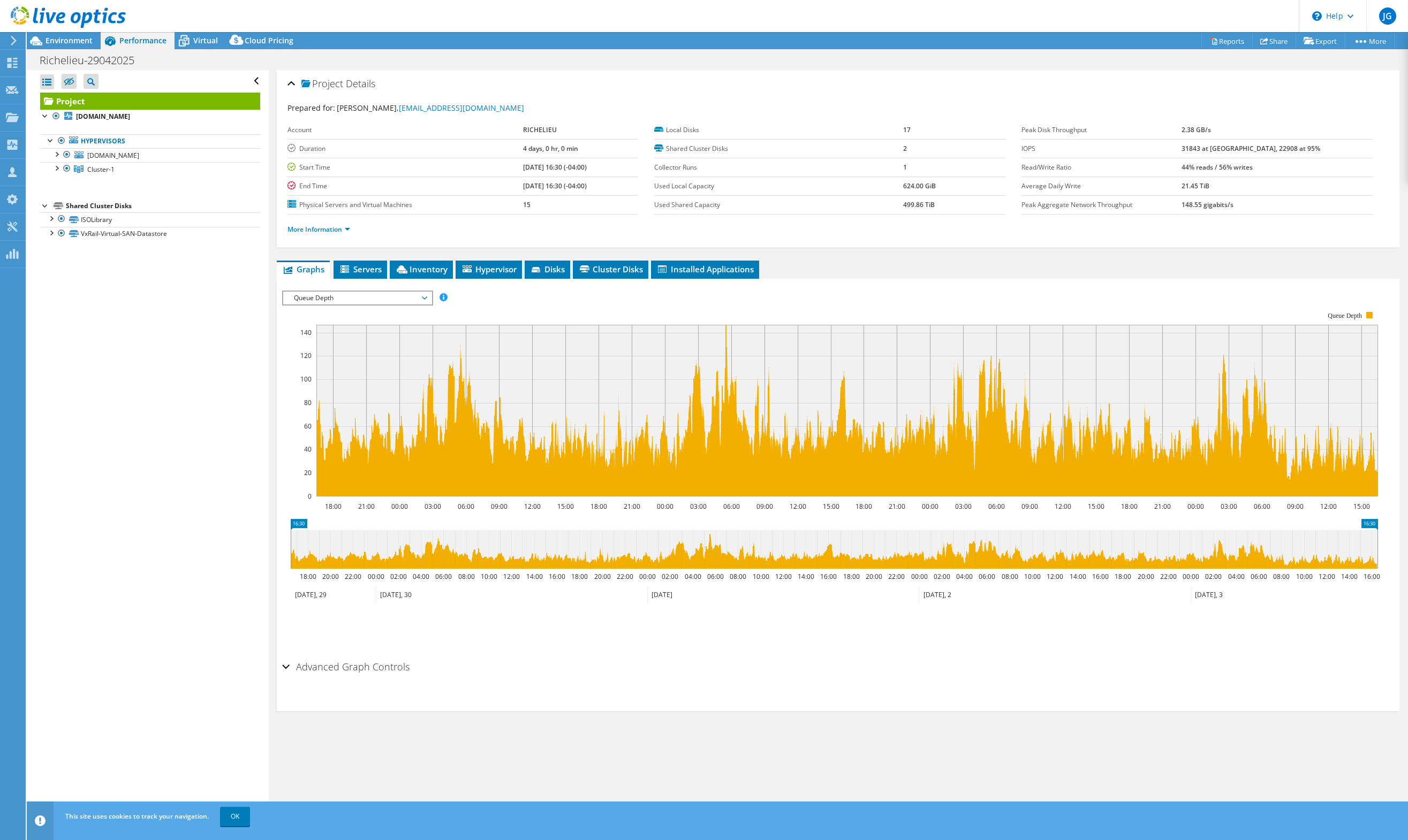
click at [396, 297] on span "Queue Depth" at bounding box center [357, 298] width 138 height 13
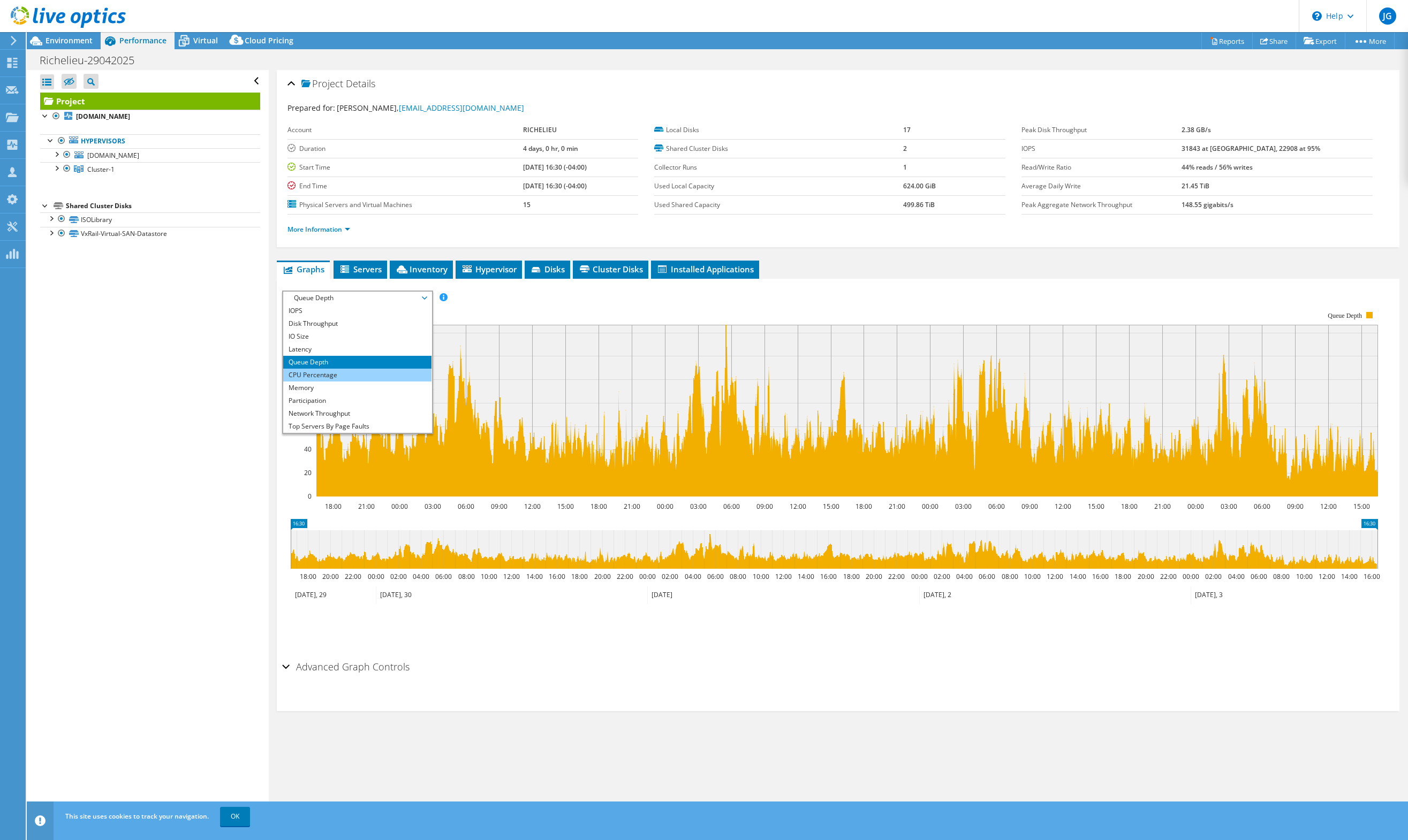
click at [364, 378] on li "CPU Percentage" at bounding box center [357, 375] width 148 height 13
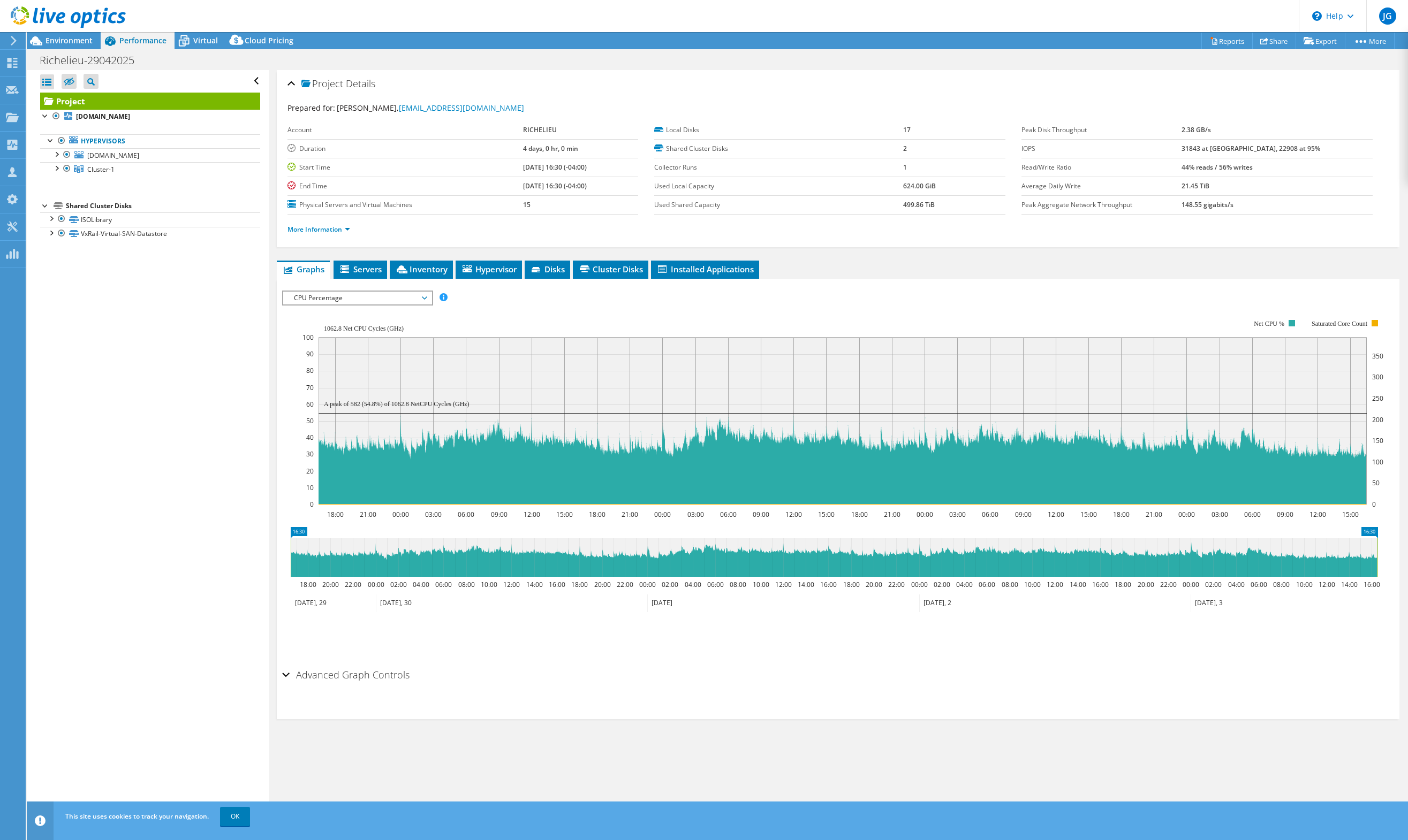
click at [418, 297] on span "CPU Percentage" at bounding box center [357, 298] width 138 height 13
click at [386, 393] on li "Memory" at bounding box center [357, 388] width 148 height 13
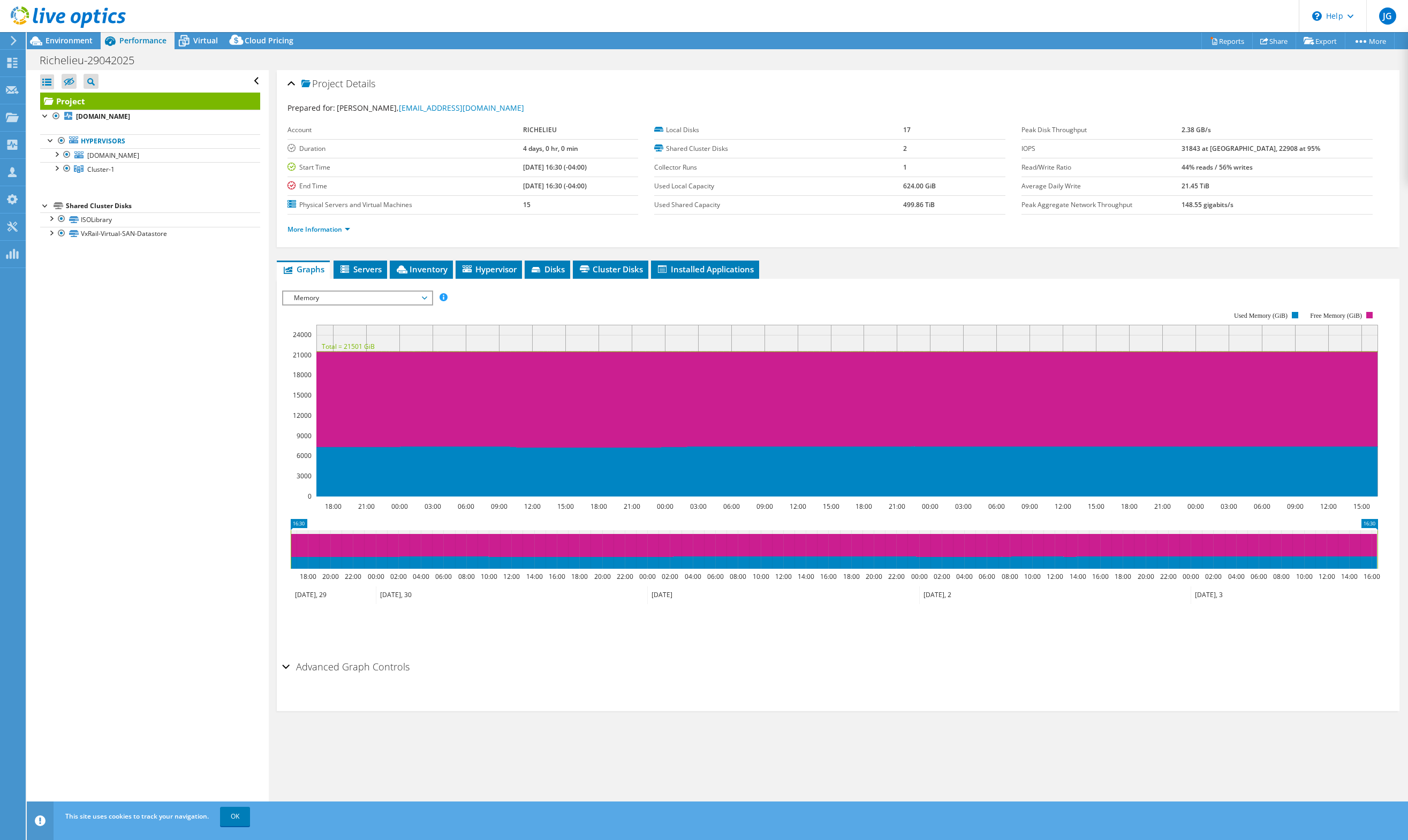
click at [416, 297] on span "Memory" at bounding box center [357, 298] width 138 height 13
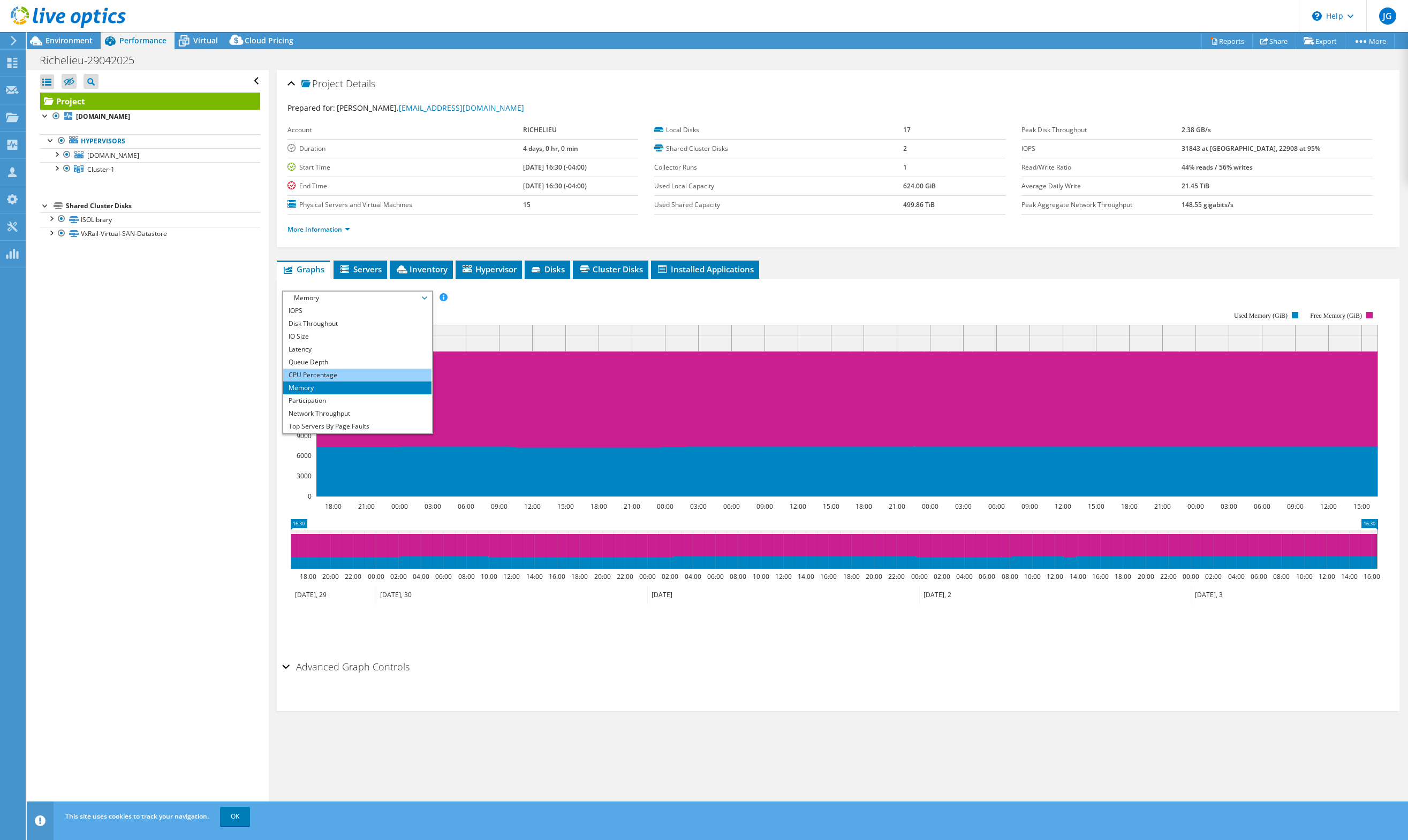
scroll to position [39, 0]
click at [380, 333] on li "CPU Percentage" at bounding box center [357, 337] width 148 height 13
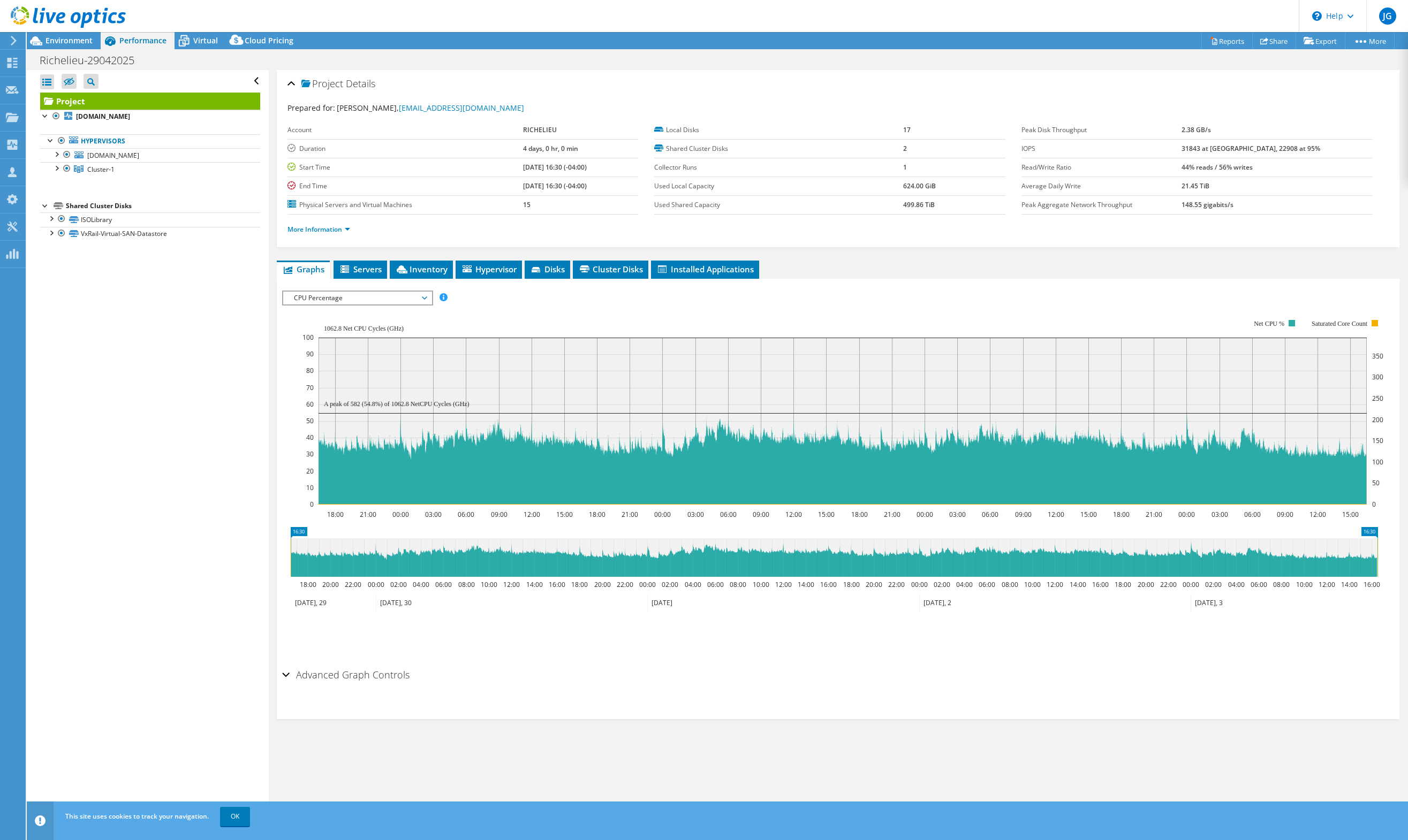
click at [408, 293] on span "CPU Percentage" at bounding box center [357, 298] width 138 height 13
click at [1233, 43] on link "Reports" at bounding box center [1227, 41] width 51 height 17
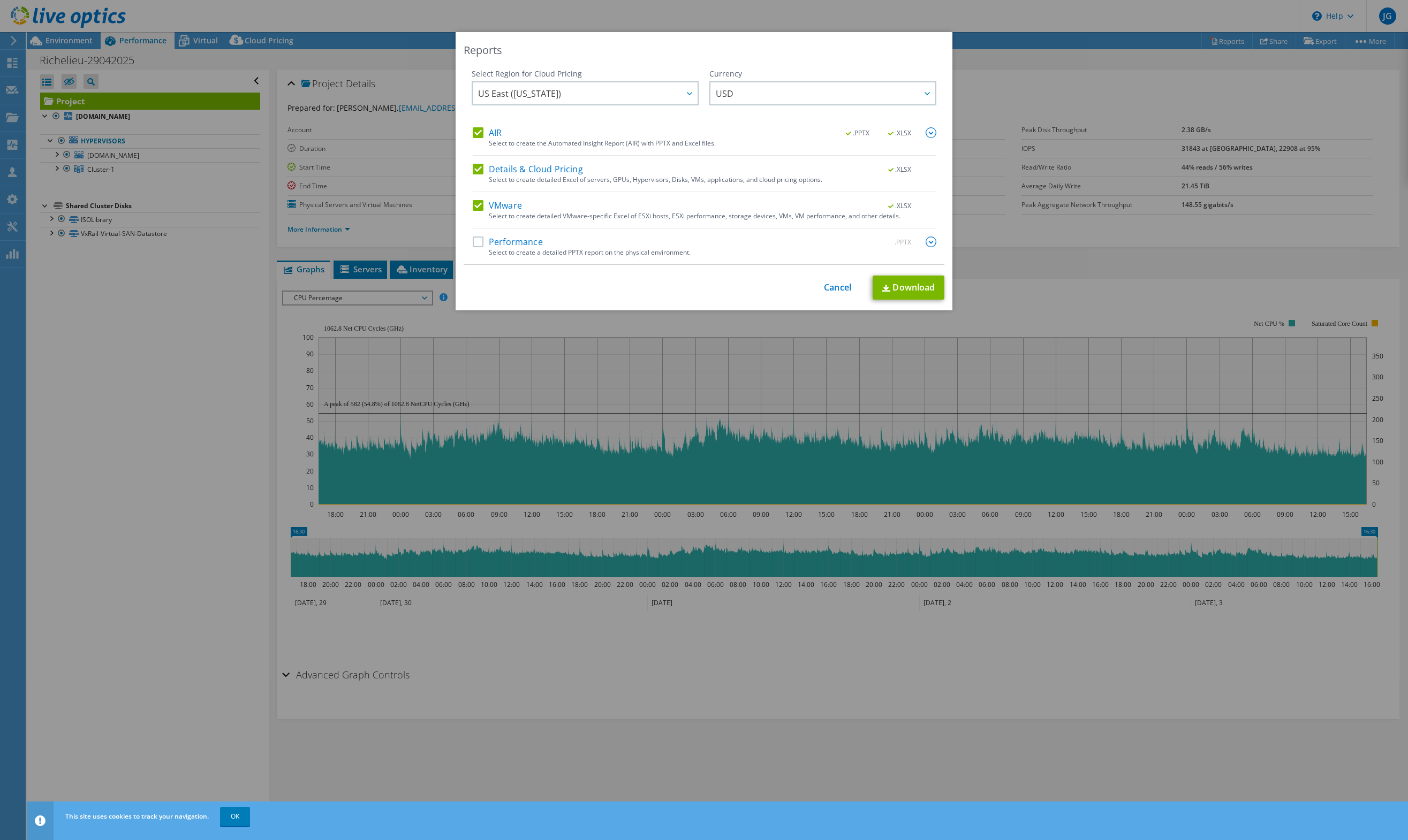
click at [534, 236] on label "Performance" at bounding box center [507, 241] width 70 height 10
click at [0, 0] on input "Performance" at bounding box center [0, 0] width 0 height 0
click at [920, 242] on div ".PPTX" at bounding box center [905, 242] width 62 height 12
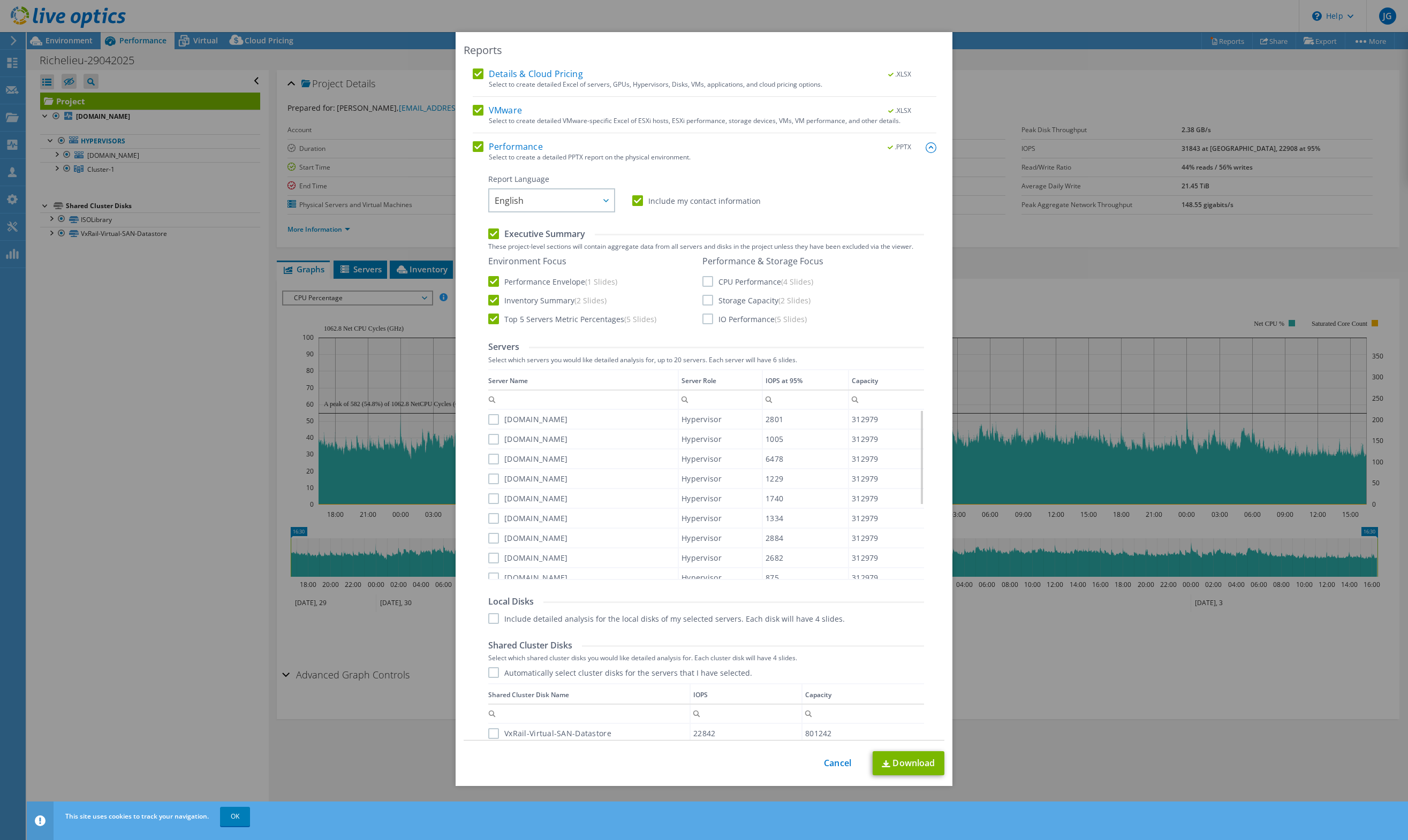
scroll to position [0, 0]
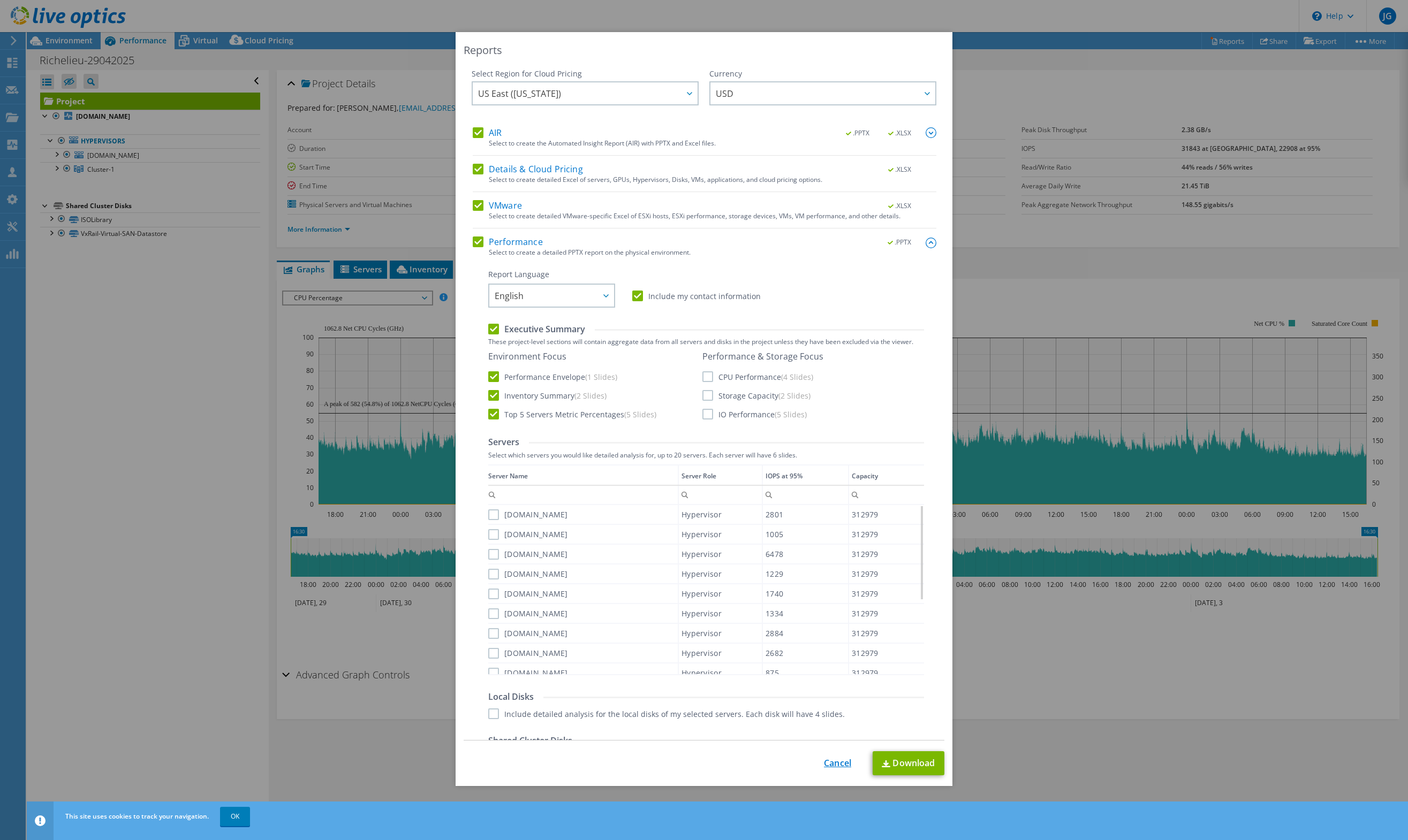
click at [843, 768] on link "Cancel" at bounding box center [837, 763] width 27 height 10
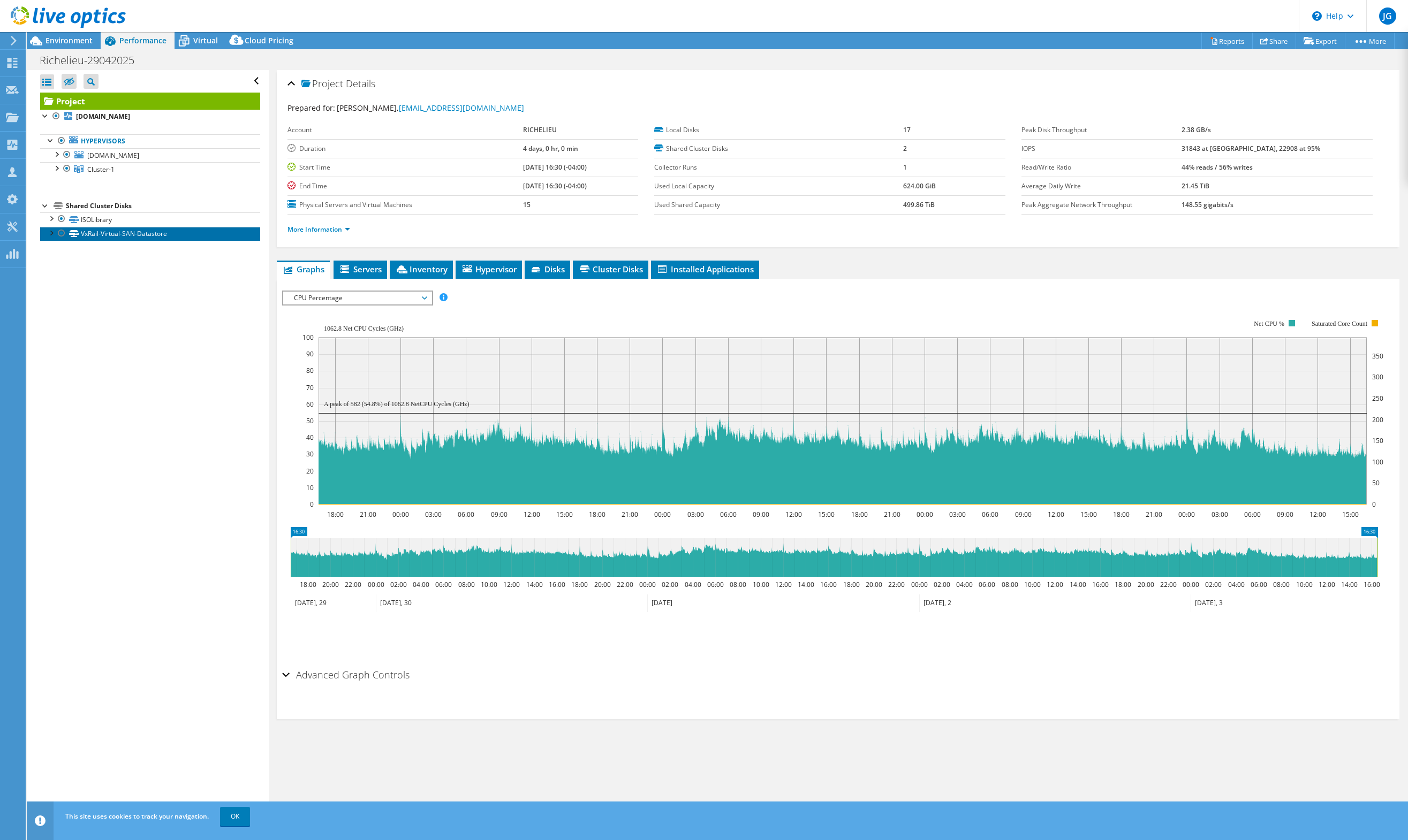
click at [145, 236] on link "VxRail-Virtual-SAN-Datastore" at bounding box center [150, 234] width 220 height 14
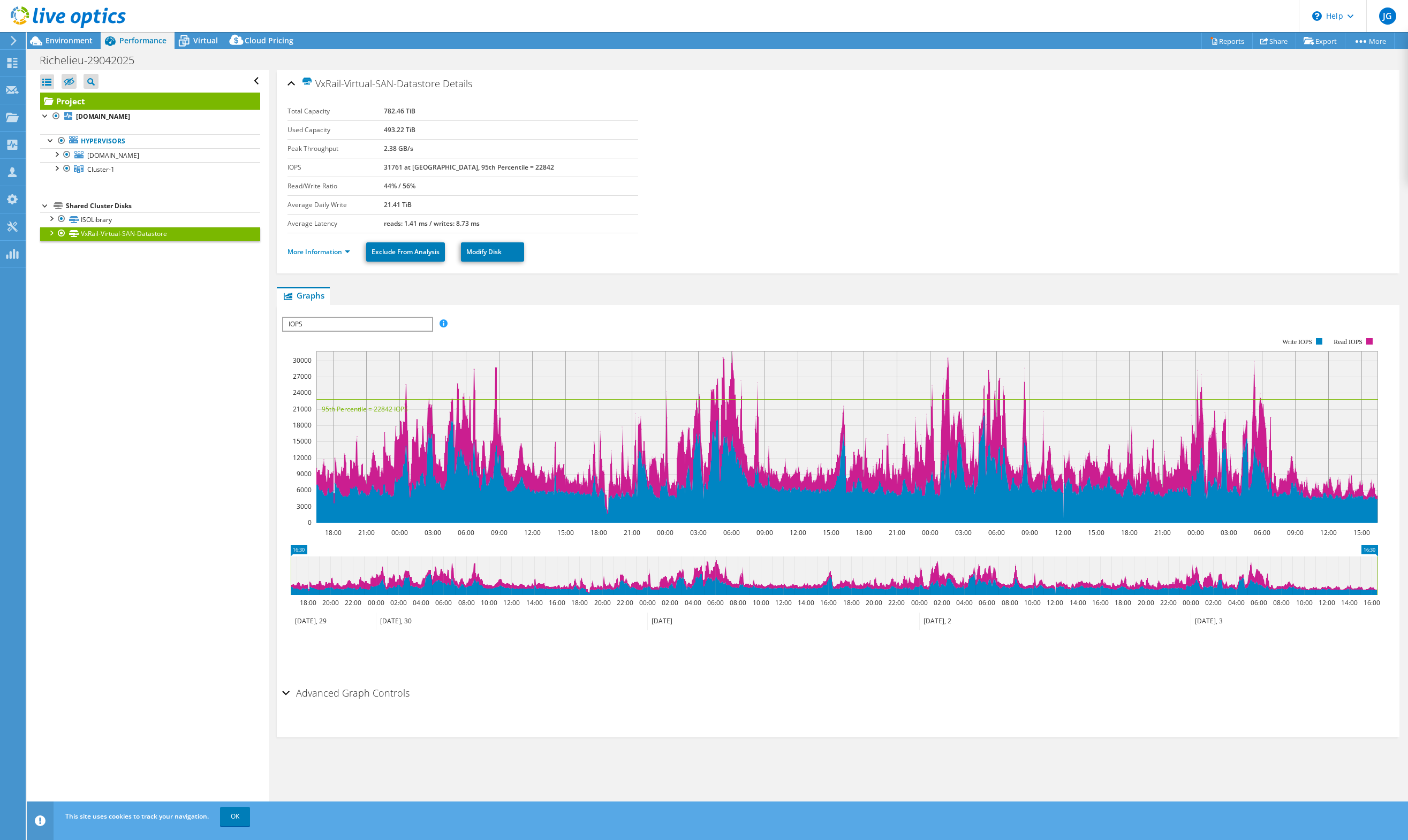
click at [416, 110] on b "782.46 TiB" at bounding box center [400, 111] width 32 height 9
copy b "782.46"
